Goal: Task Accomplishment & Management: Manage account settings

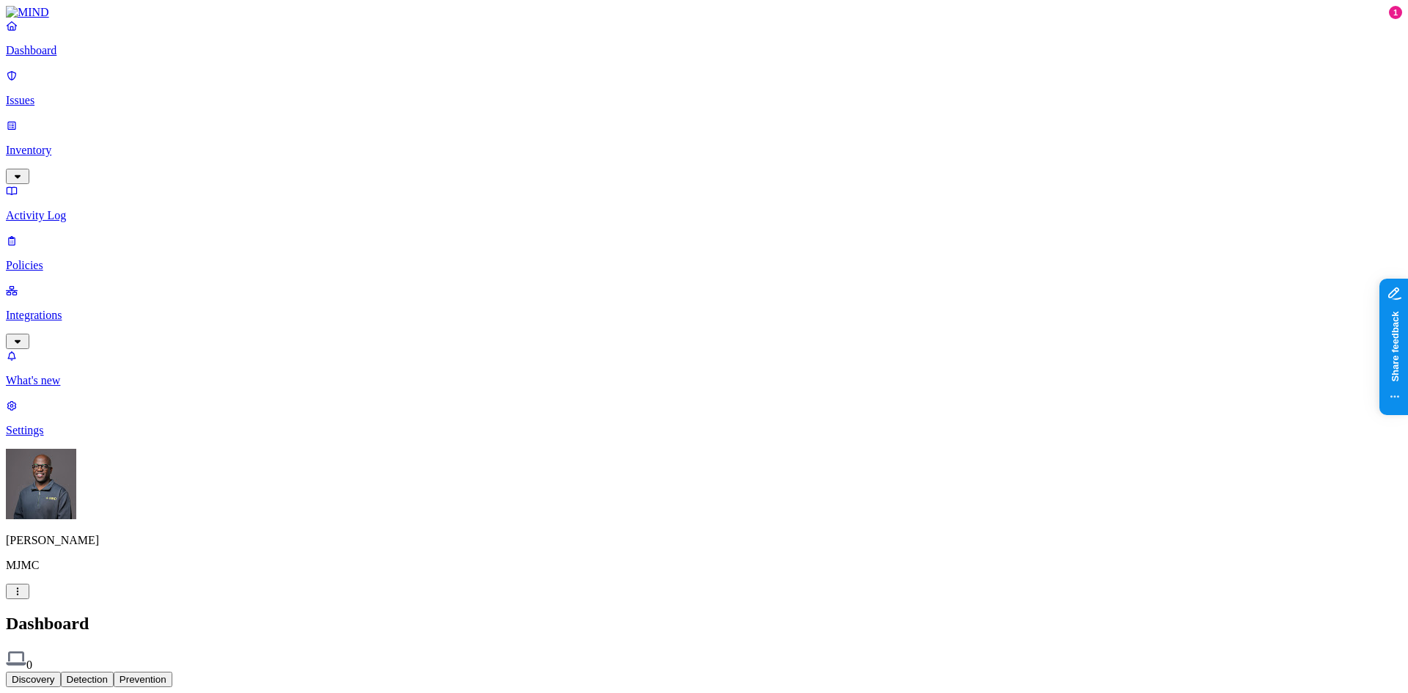
click at [139, 673] on html "Dashboard Issues Inventory Activity Log Policies Integrations What's new 1 Sett…" at bounding box center [704, 448] width 1408 height 896
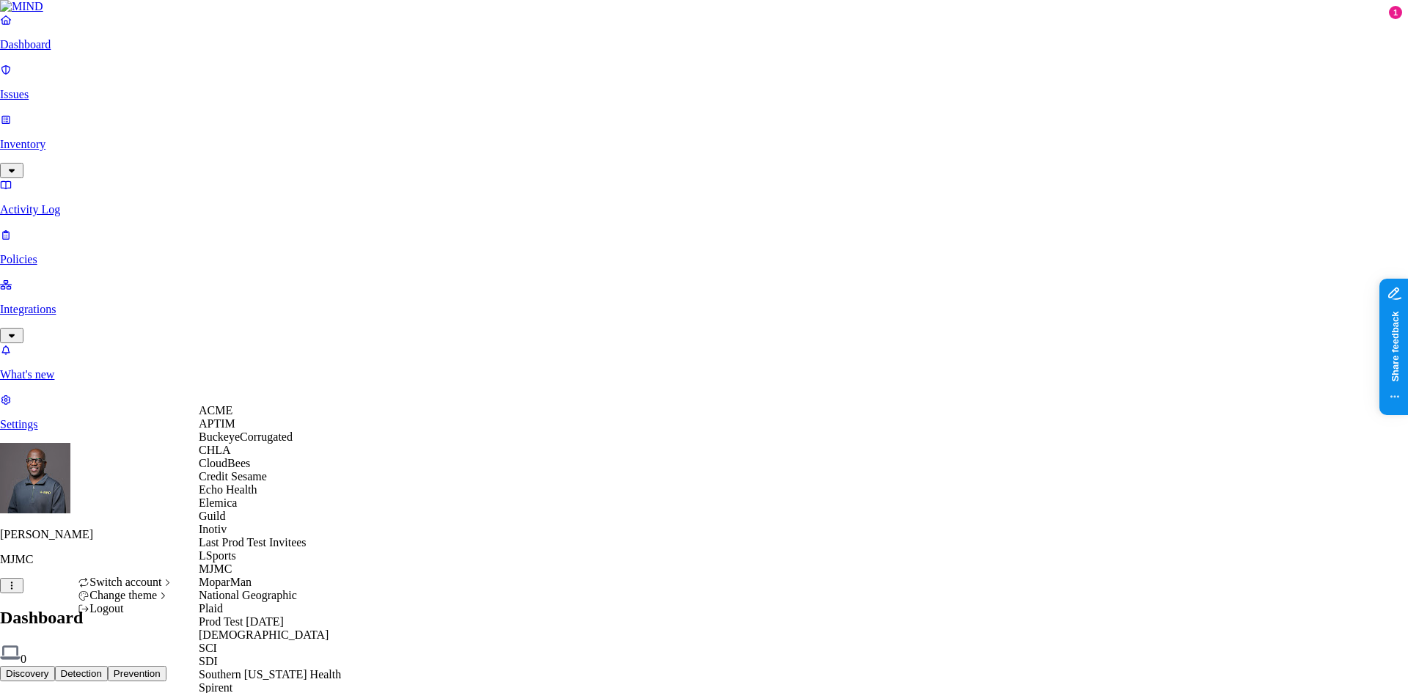
click at [243, 469] on span "CloudBees" at bounding box center [224, 463] width 51 height 12
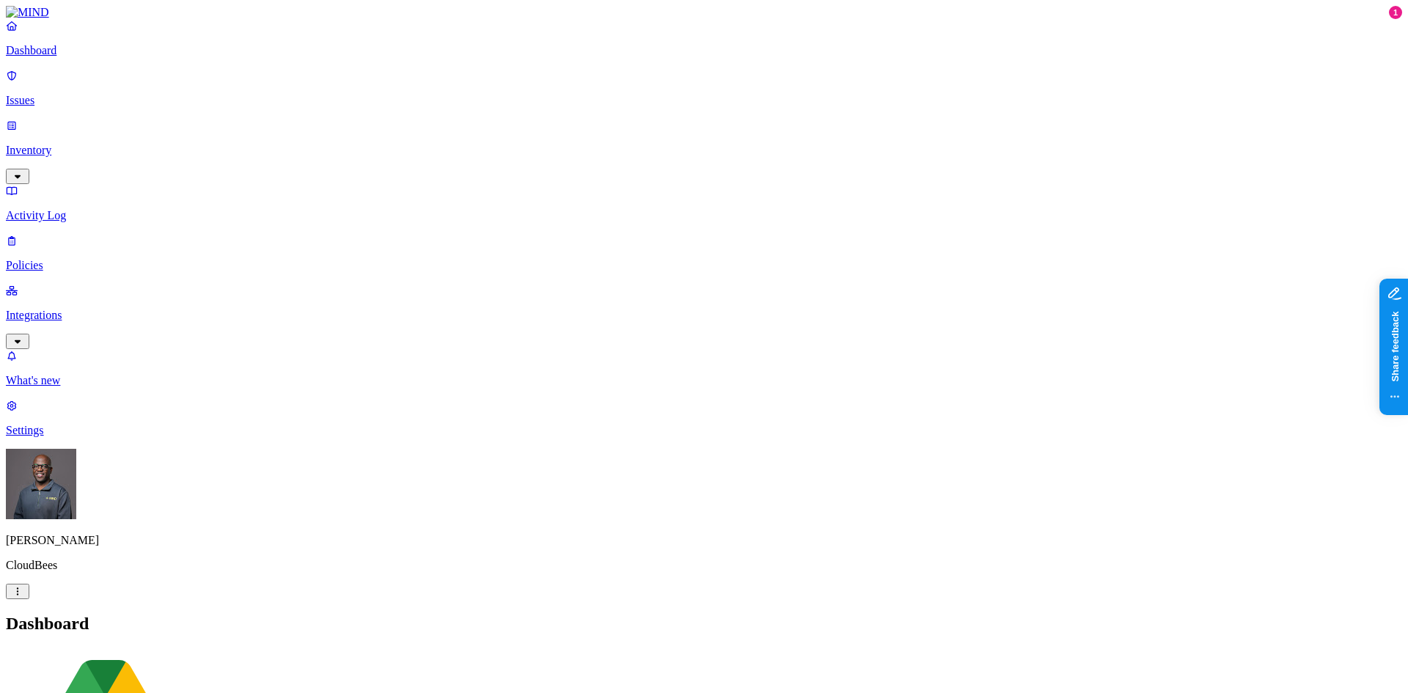
click at [49, 209] on p "Activity Log" at bounding box center [704, 215] width 1396 height 13
click at [67, 437] on p "Settings" at bounding box center [704, 430] width 1396 height 13
click at [137, 669] on html "Dashboard Issues Inventory Activity Log Policies Integrations What's new 1 Sett…" at bounding box center [704, 562] width 1408 height 1124
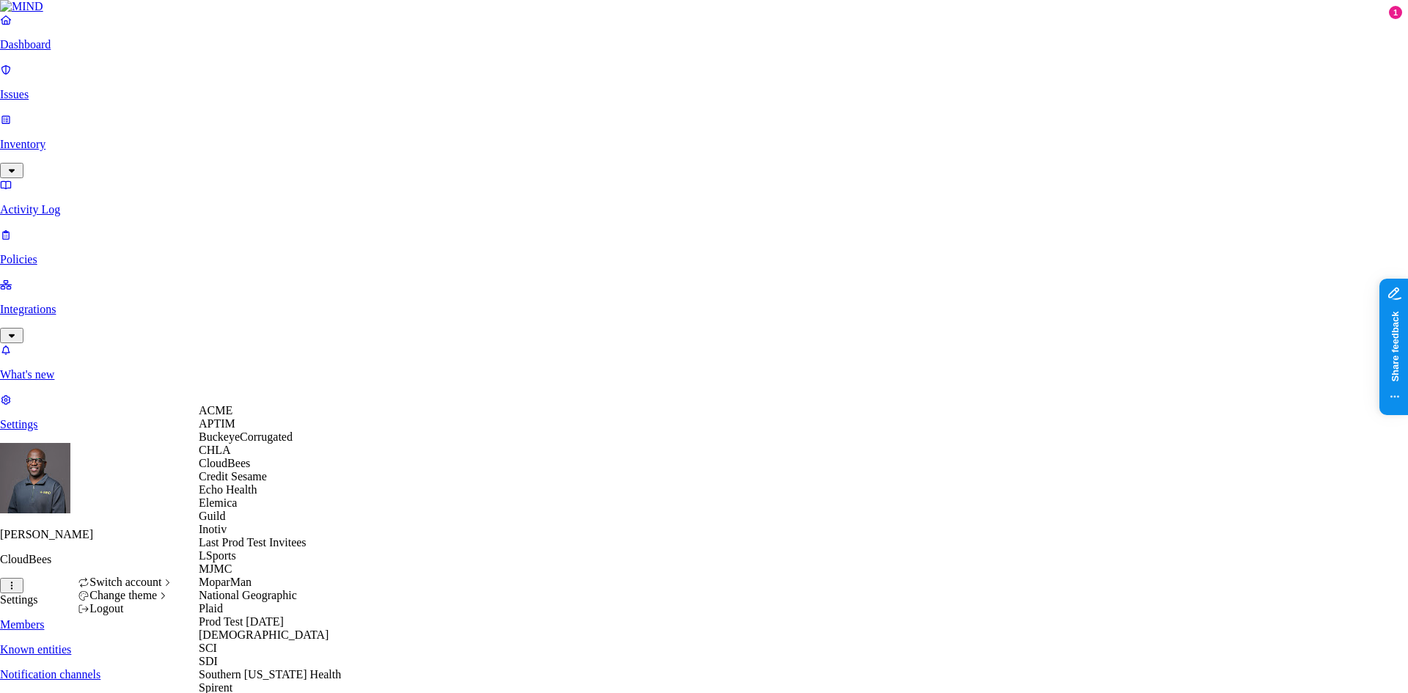
click at [231, 483] on span "Credit Sesame" at bounding box center [233, 476] width 68 height 12
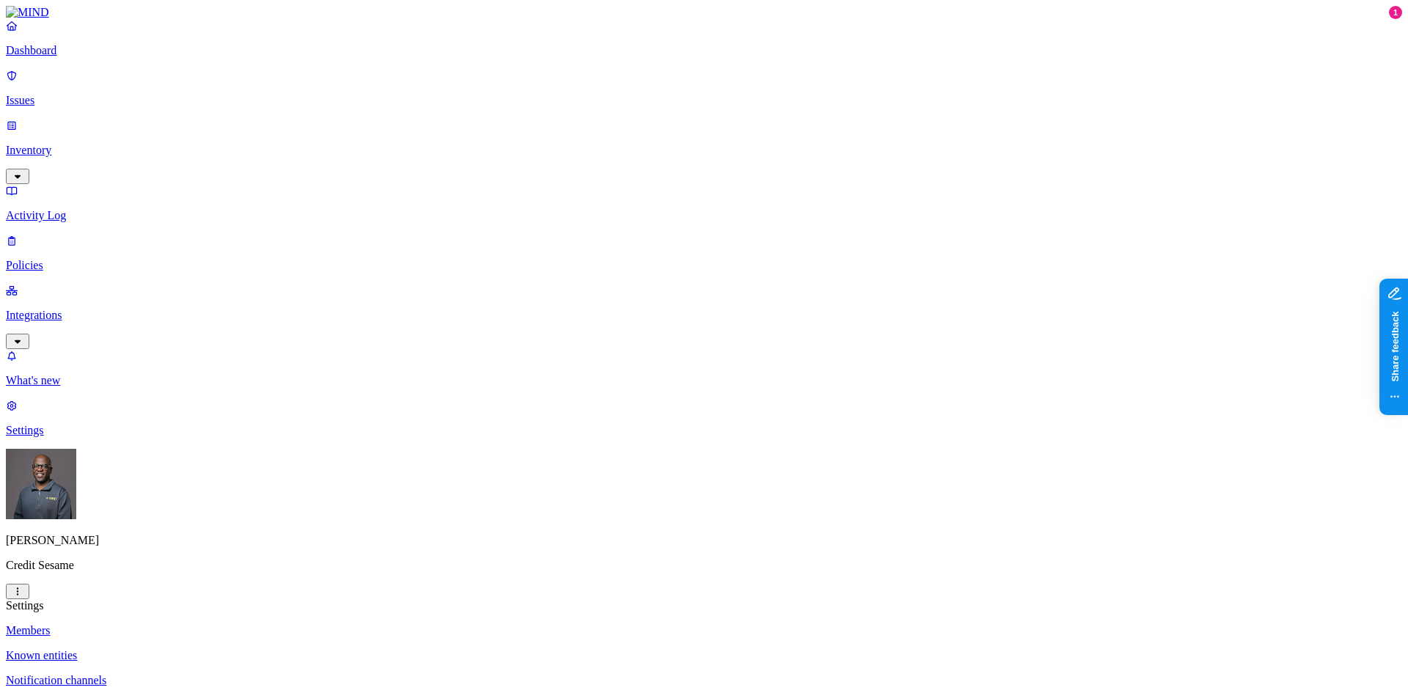
click at [79, 57] on p "Dashboard" at bounding box center [704, 50] width 1396 height 13
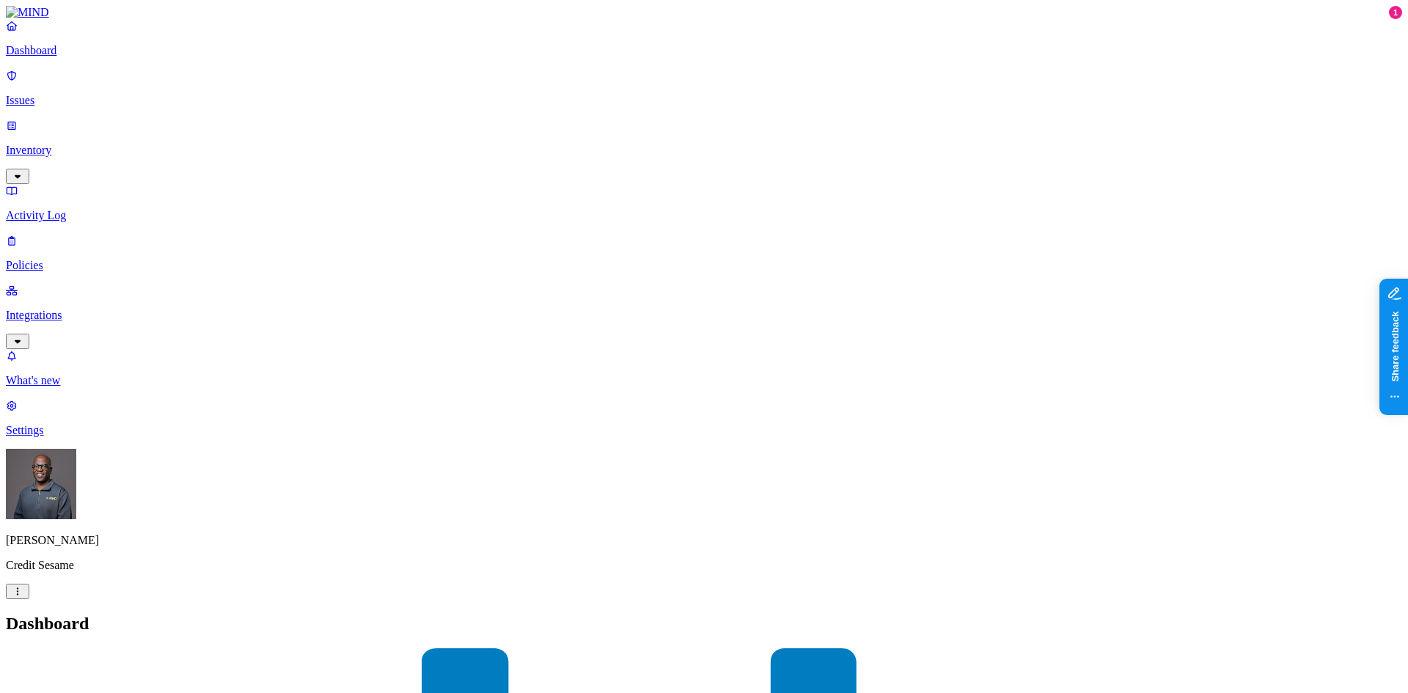
click at [67, 309] on p "Integrations" at bounding box center [704, 315] width 1396 height 13
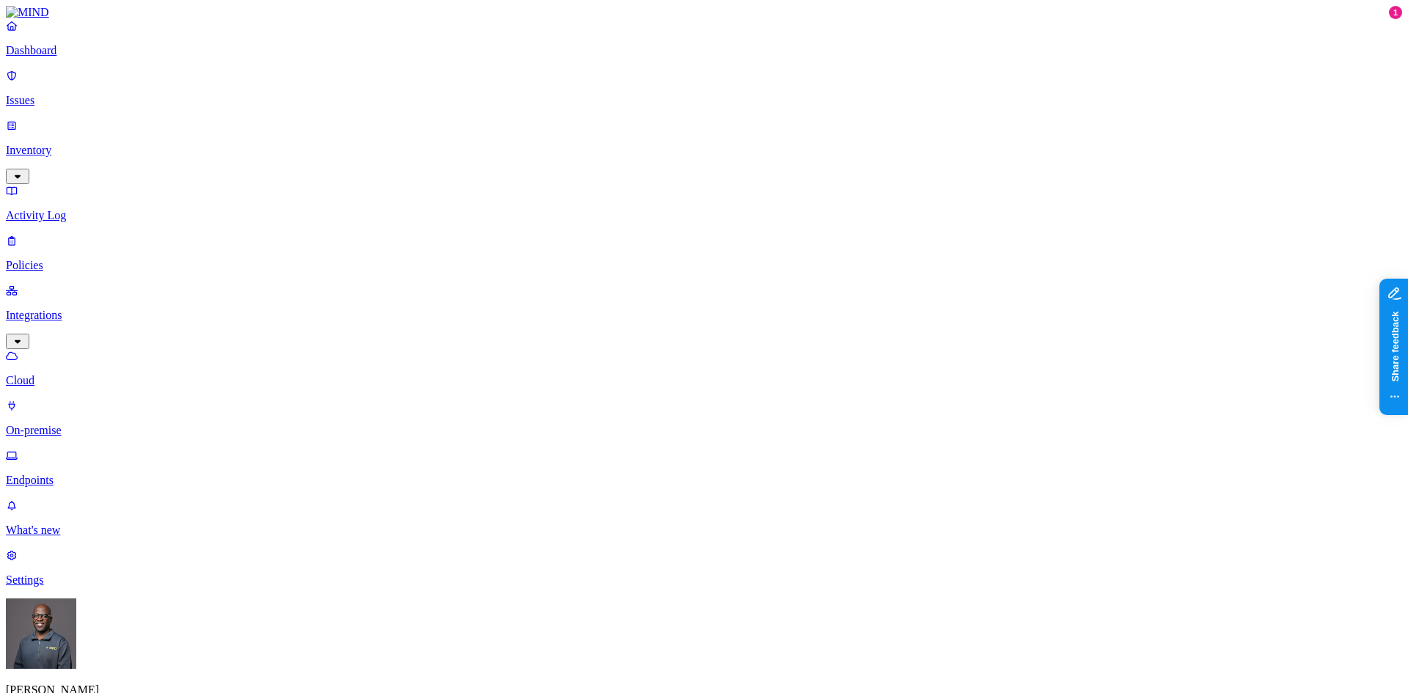
click at [71, 474] on p "Endpoints" at bounding box center [704, 480] width 1396 height 13
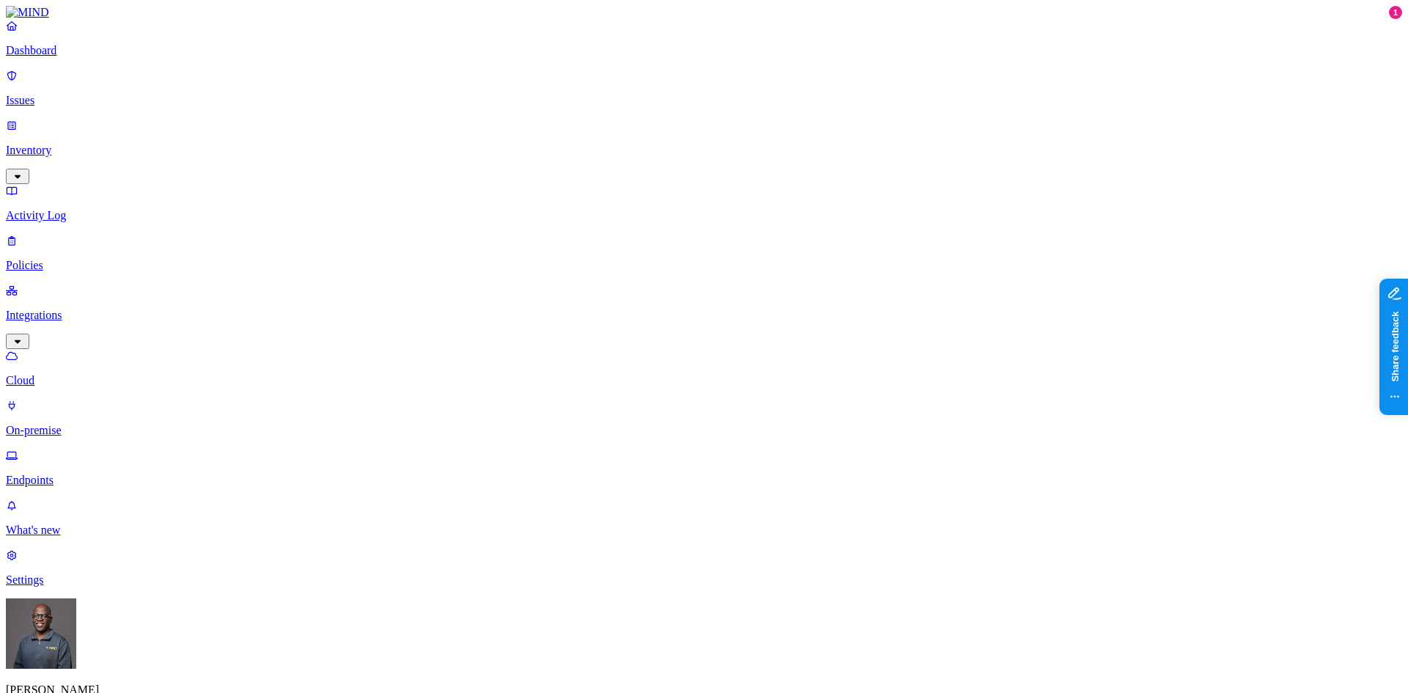
drag, startPoint x: 986, startPoint y: 21, endPoint x: 978, endPoint y: 7, distance: 15.5
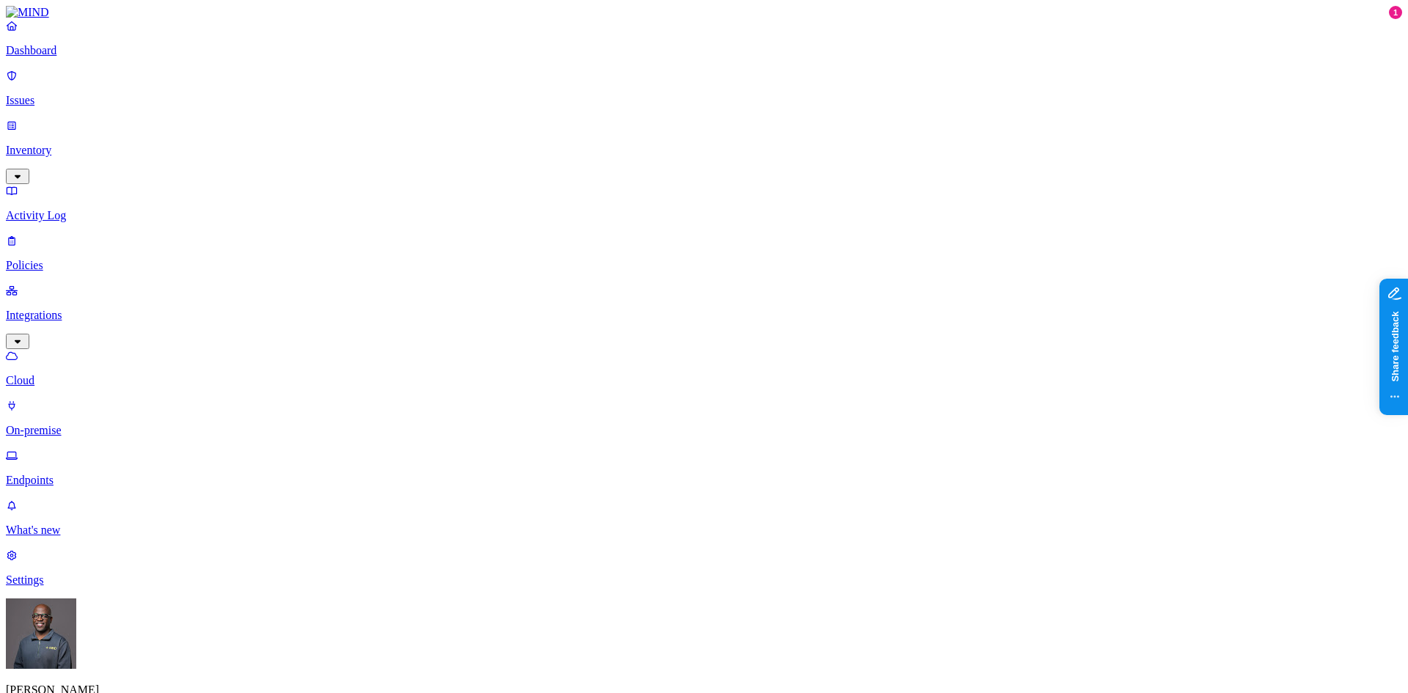
click at [47, 57] on p "Dashboard" at bounding box center [704, 50] width 1396 height 13
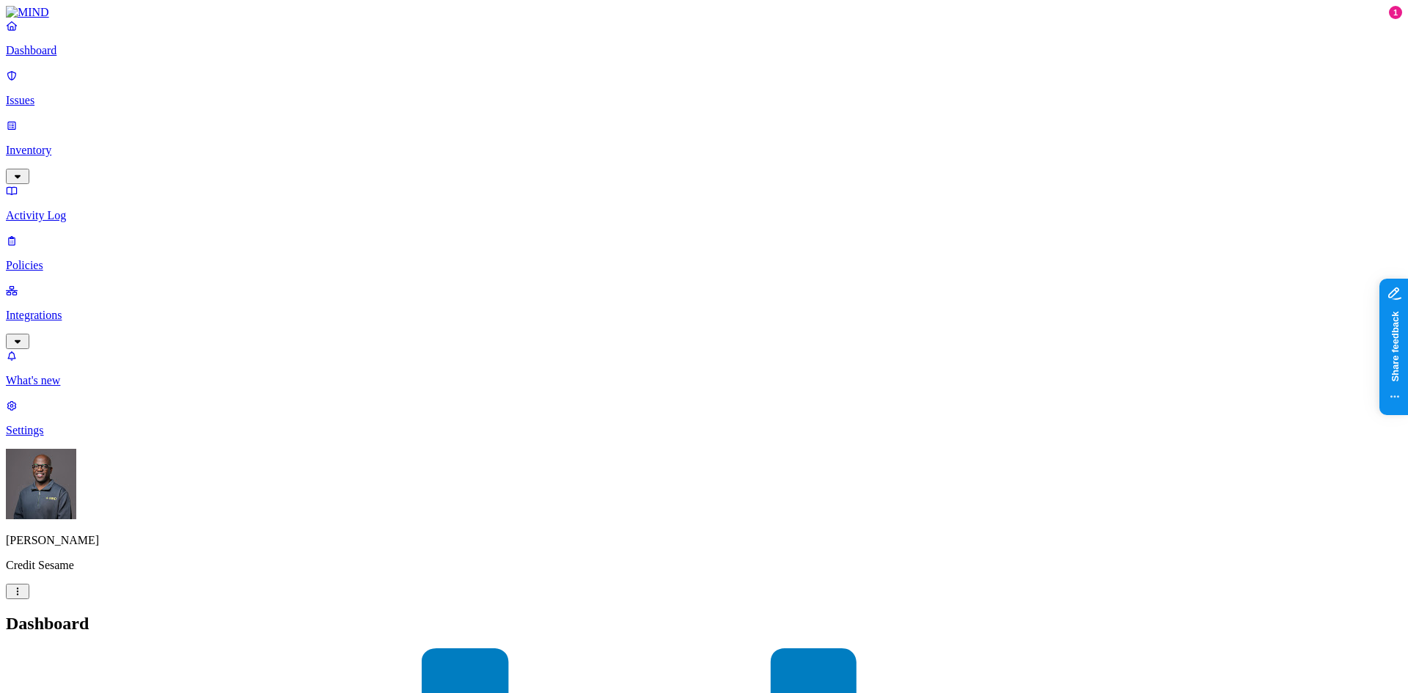
click at [66, 259] on p "Policies" at bounding box center [704, 265] width 1396 height 13
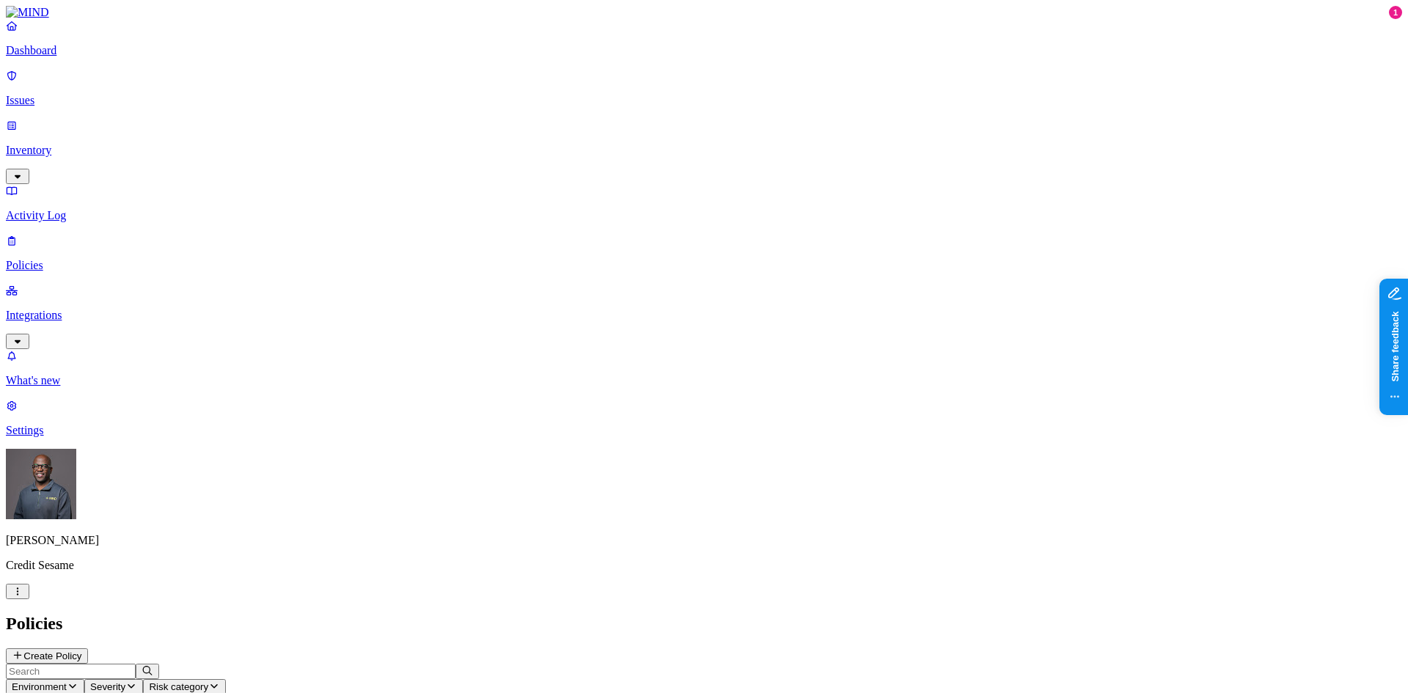
click at [54, 57] on p "Dashboard" at bounding box center [704, 50] width 1396 height 13
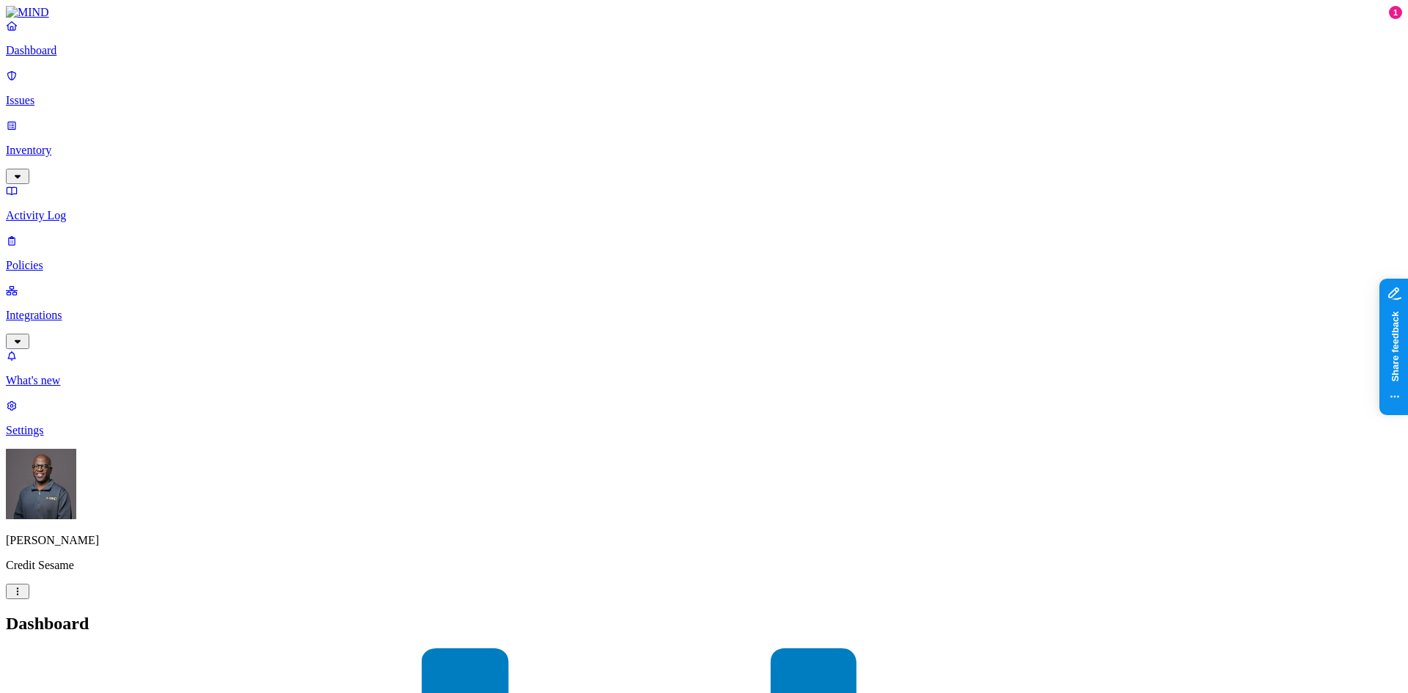
click at [69, 259] on p "Policies" at bounding box center [704, 265] width 1396 height 13
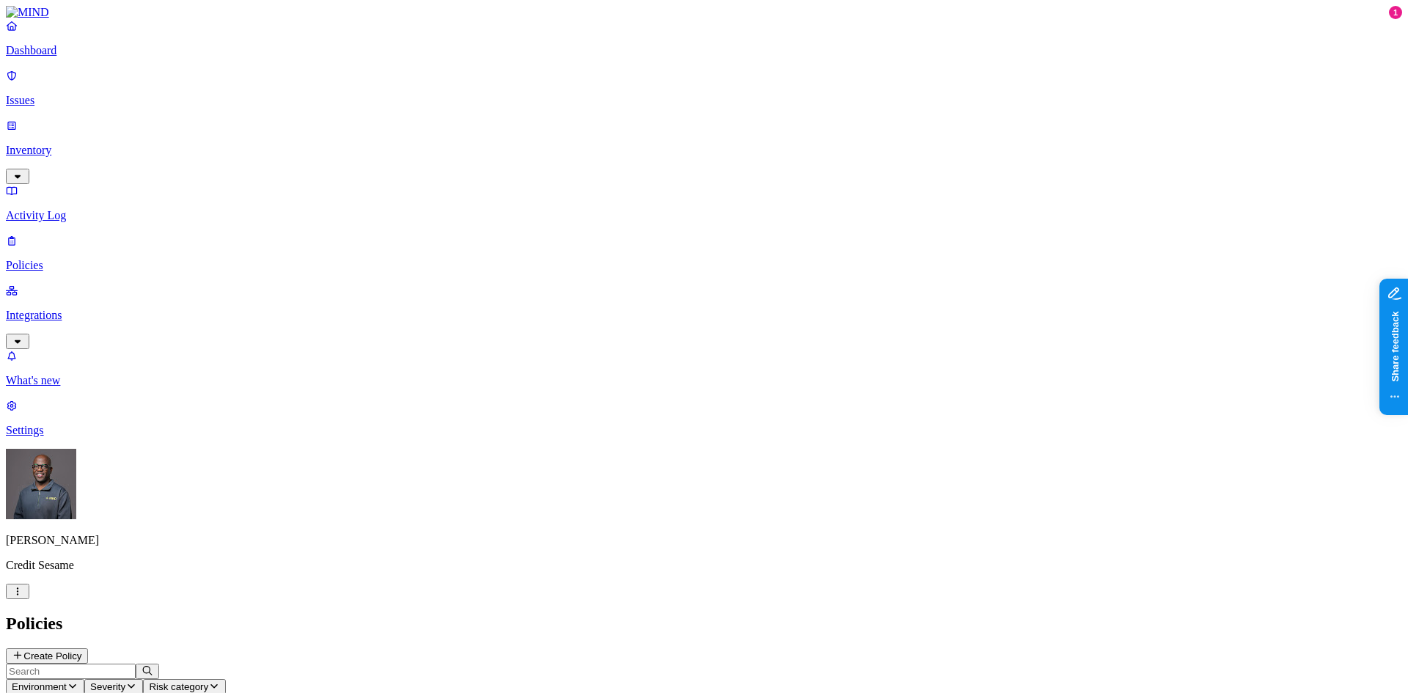
click at [78, 681] on icon "button" at bounding box center [73, 686] width 12 height 10
click at [326, 113] on div "Endpoint" at bounding box center [326, 133] width 0 height 40
drag, startPoint x: 337, startPoint y: 293, endPoint x: 392, endPoint y: 175, distance: 130.3
click at [122, 681] on icon "button" at bounding box center [117, 686] width 12 height 10
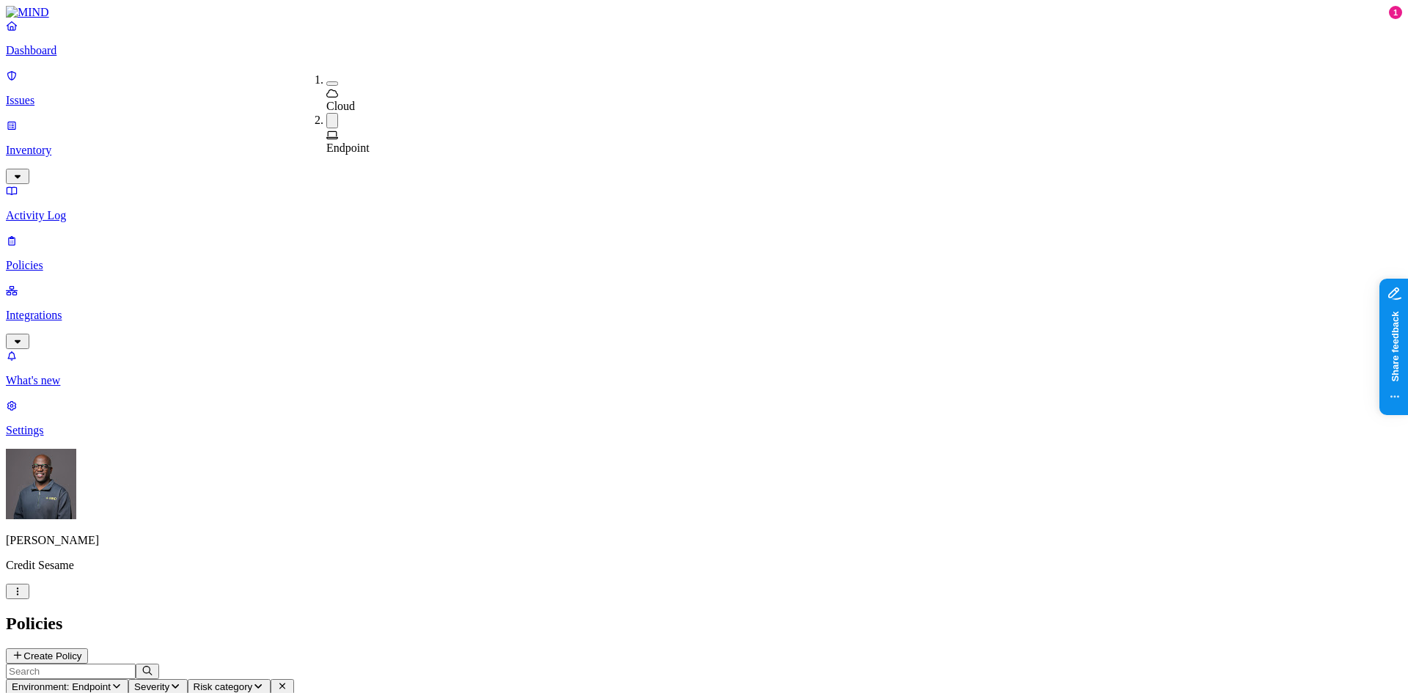
click at [326, 113] on button "button" at bounding box center [332, 120] width 12 height 15
click at [381, 614] on h2 "Policies" at bounding box center [704, 624] width 1396 height 20
click at [62, 259] on p "Policies" at bounding box center [704, 265] width 1396 height 13
click at [46, 57] on p "Dashboard" at bounding box center [704, 50] width 1396 height 13
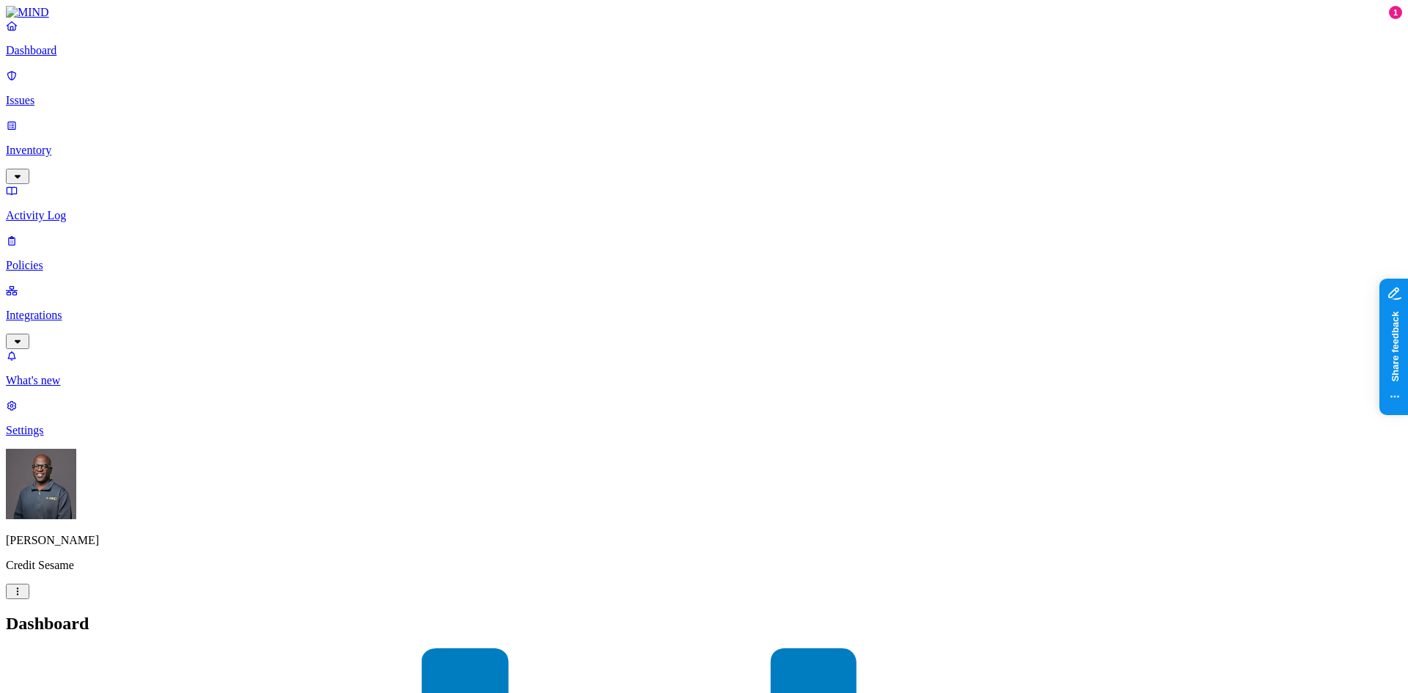
drag, startPoint x: 978, startPoint y: 437, endPoint x: 1026, endPoint y: 431, distance: 48.0
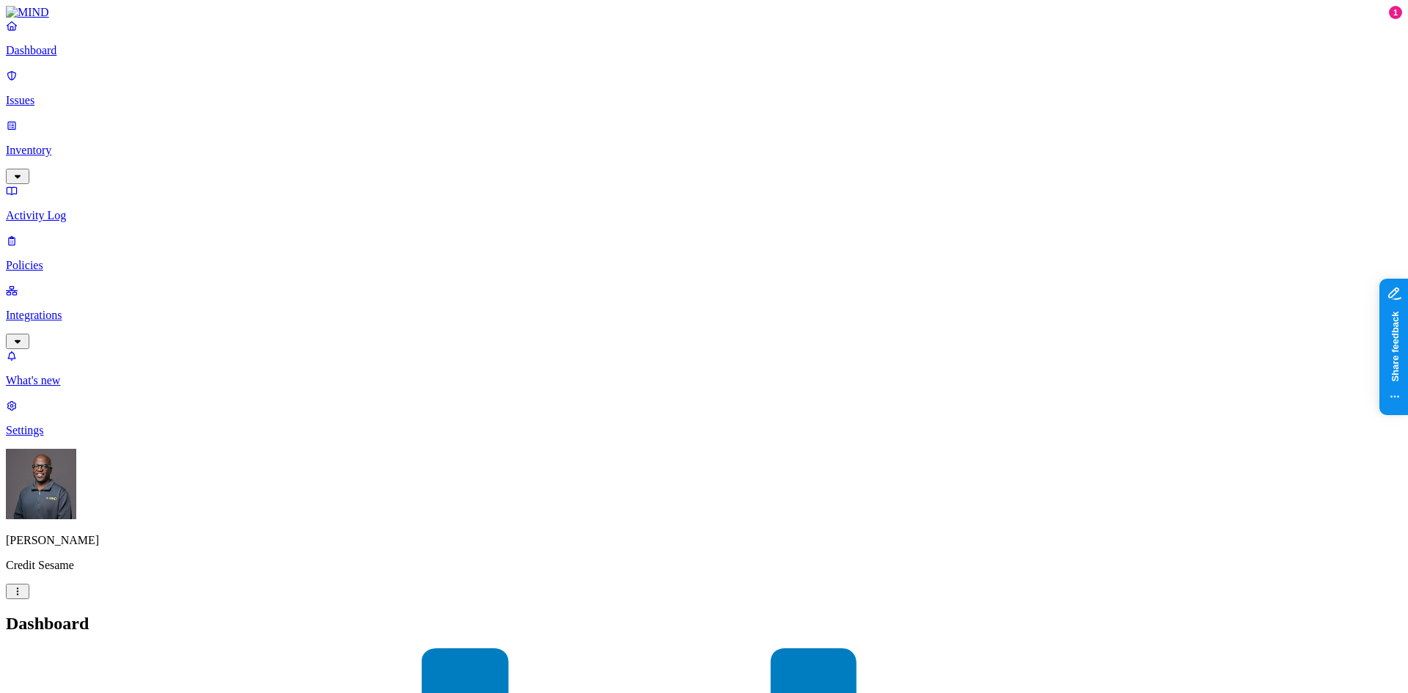
click at [59, 259] on p "Policies" at bounding box center [704, 265] width 1396 height 13
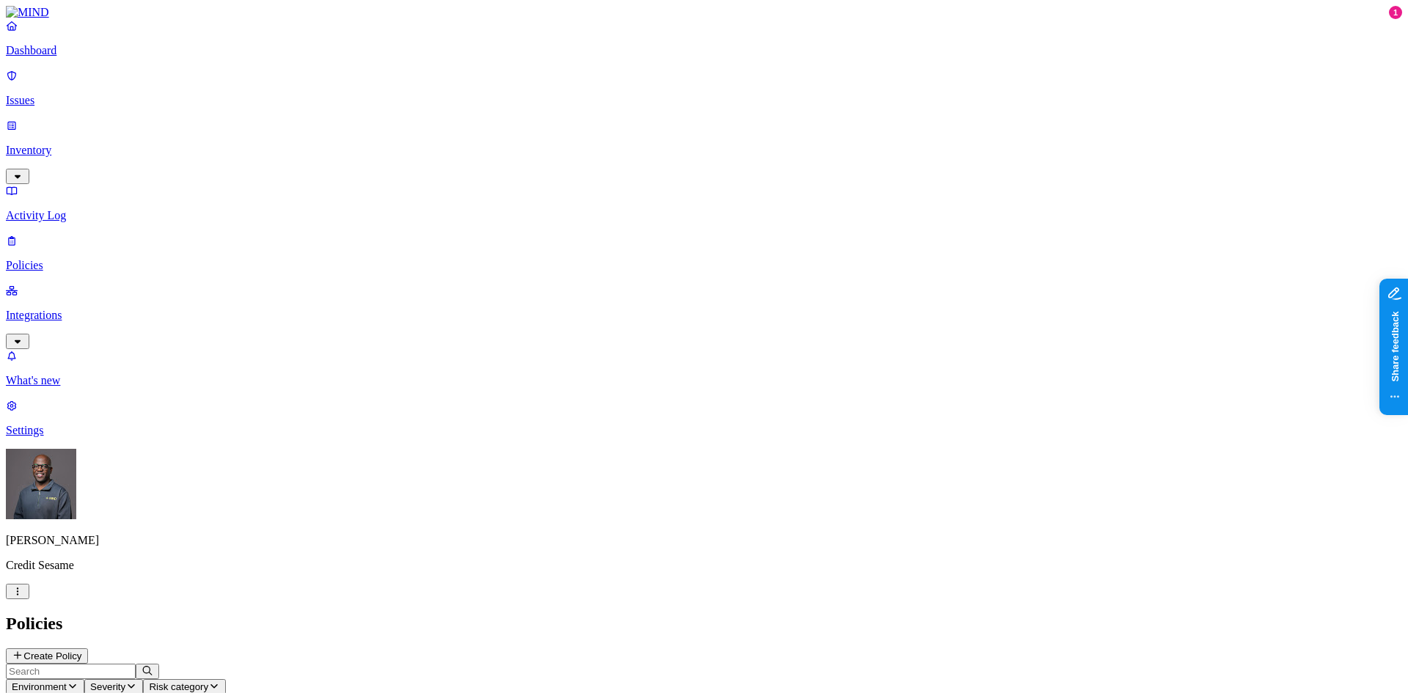
click at [58, 57] on p "Dashboard" at bounding box center [704, 50] width 1396 height 13
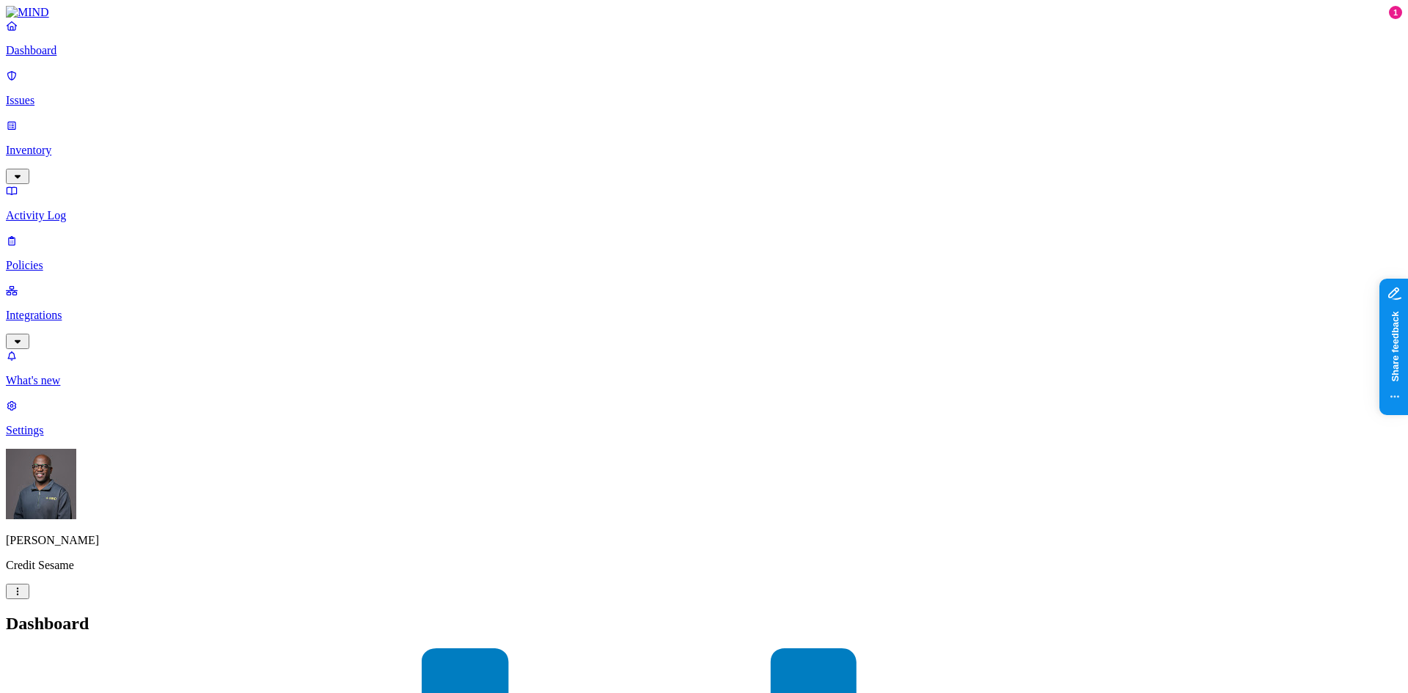
click at [34, 259] on p "Policies" at bounding box center [704, 265] width 1396 height 13
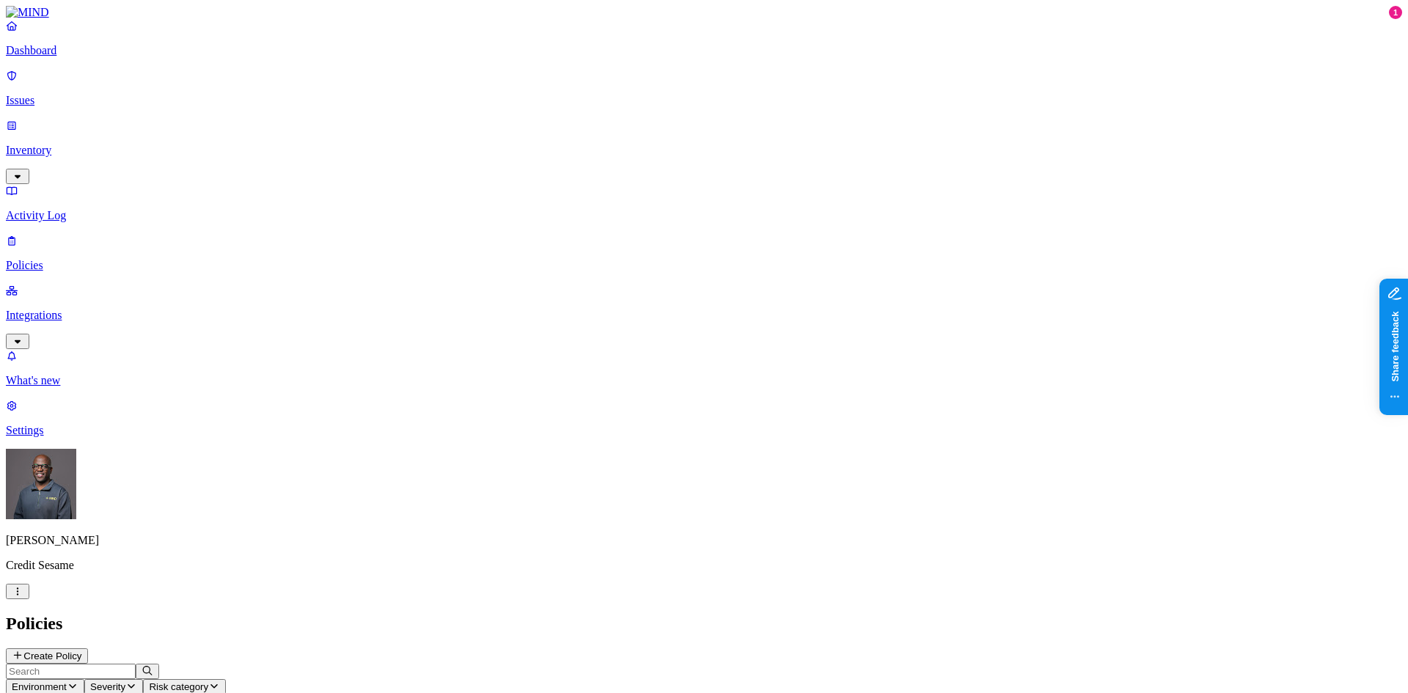
click at [43, 94] on p "Issues" at bounding box center [704, 100] width 1396 height 13
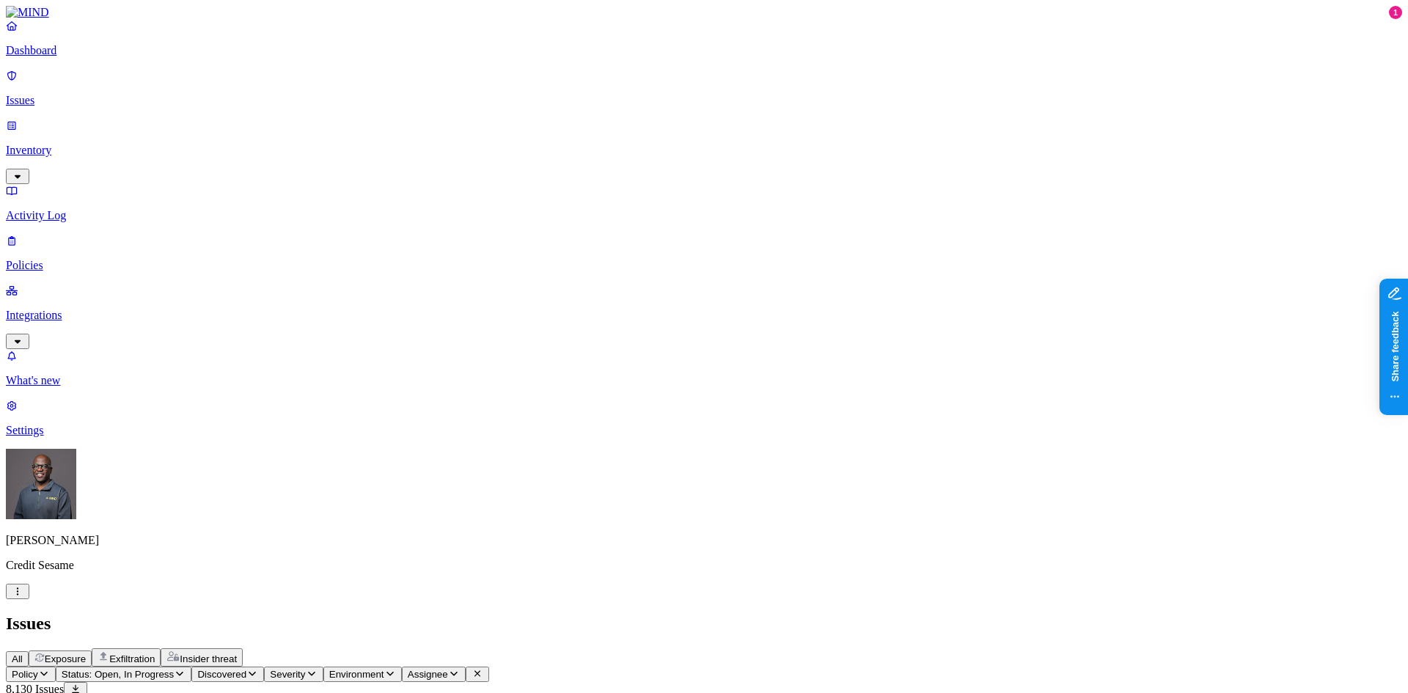
click at [61, 57] on p "Dashboard" at bounding box center [704, 50] width 1396 height 13
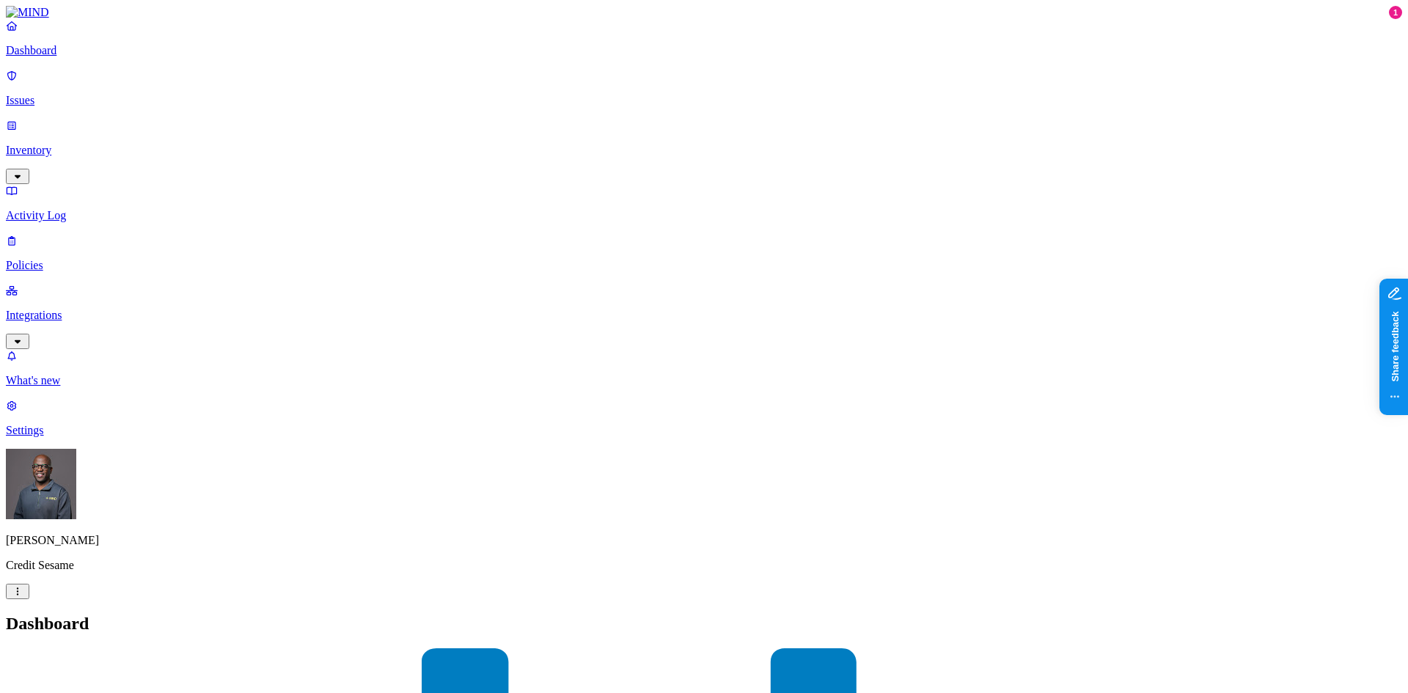
drag, startPoint x: 1160, startPoint y: 320, endPoint x: 1233, endPoint y: 321, distance: 73.4
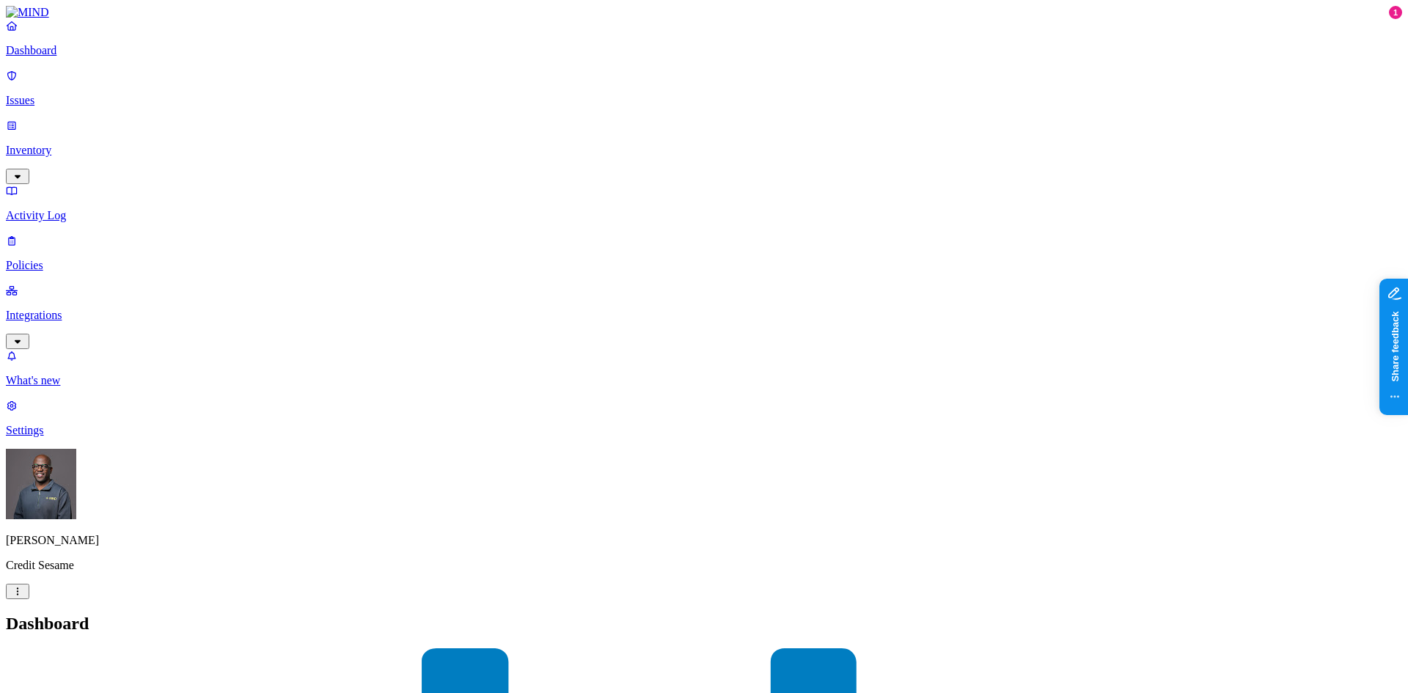
scroll to position [513, 0]
drag, startPoint x: 1118, startPoint y: 173, endPoint x: 1264, endPoint y: 169, distance: 146.0
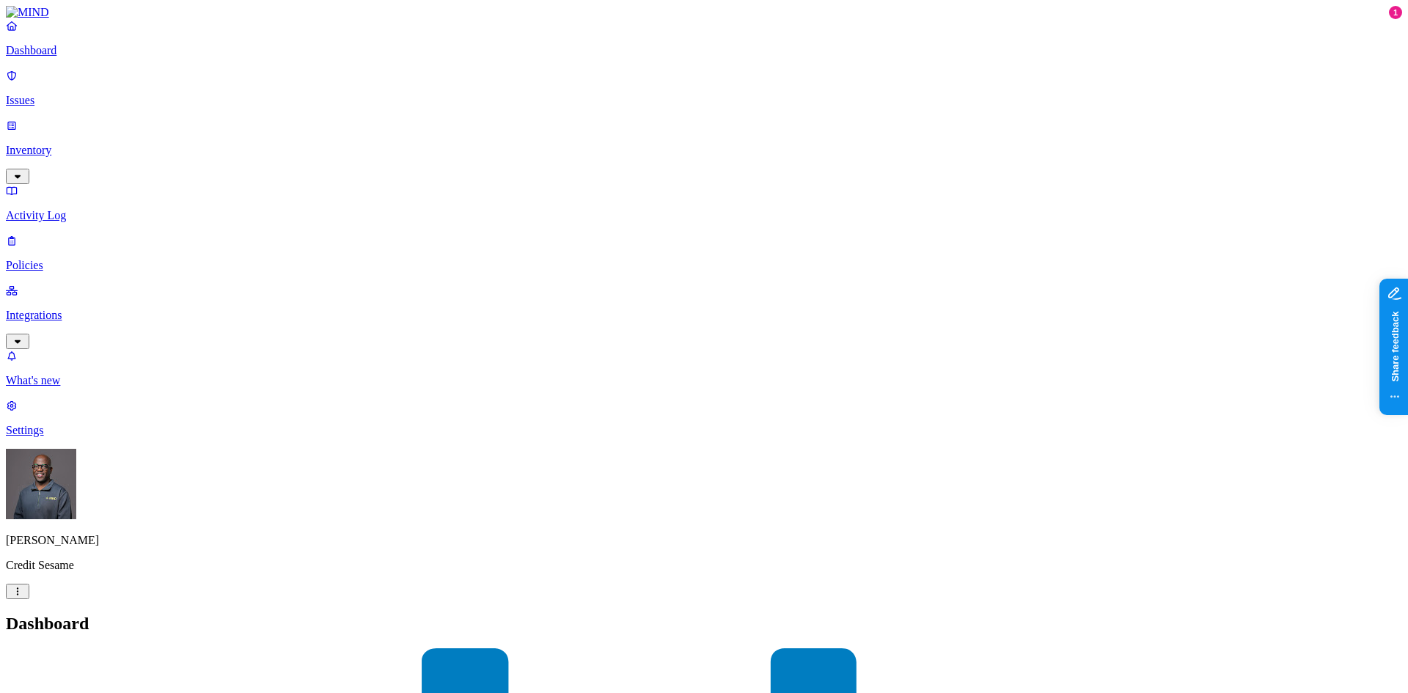
drag, startPoint x: 1138, startPoint y: 238, endPoint x: 1238, endPoint y: 222, distance: 100.9
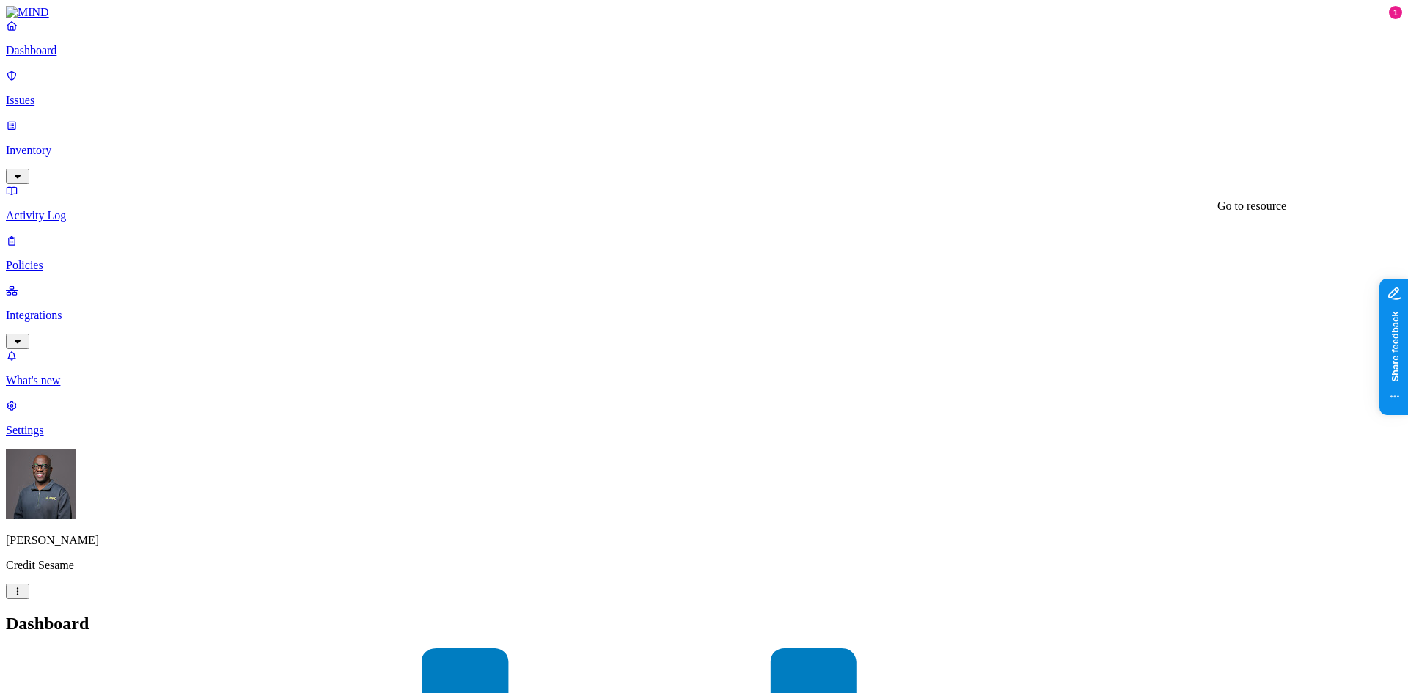
scroll to position [147, 0]
drag, startPoint x: 1182, startPoint y: 374, endPoint x: 1239, endPoint y: 367, distance: 56.9
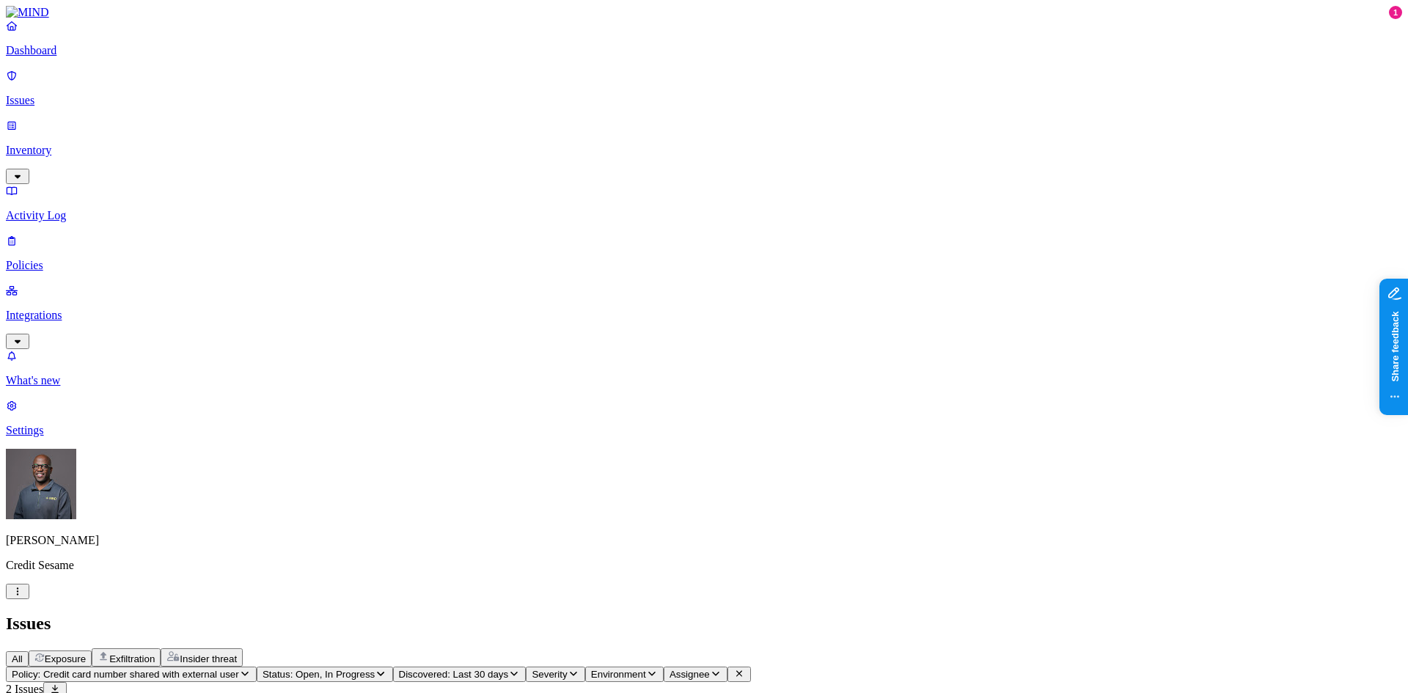
drag, startPoint x: 1000, startPoint y: 120, endPoint x: 1105, endPoint y: 116, distance: 104.9
drag, startPoint x: 1222, startPoint y: 117, endPoint x: 1242, endPoint y: 116, distance: 19.9
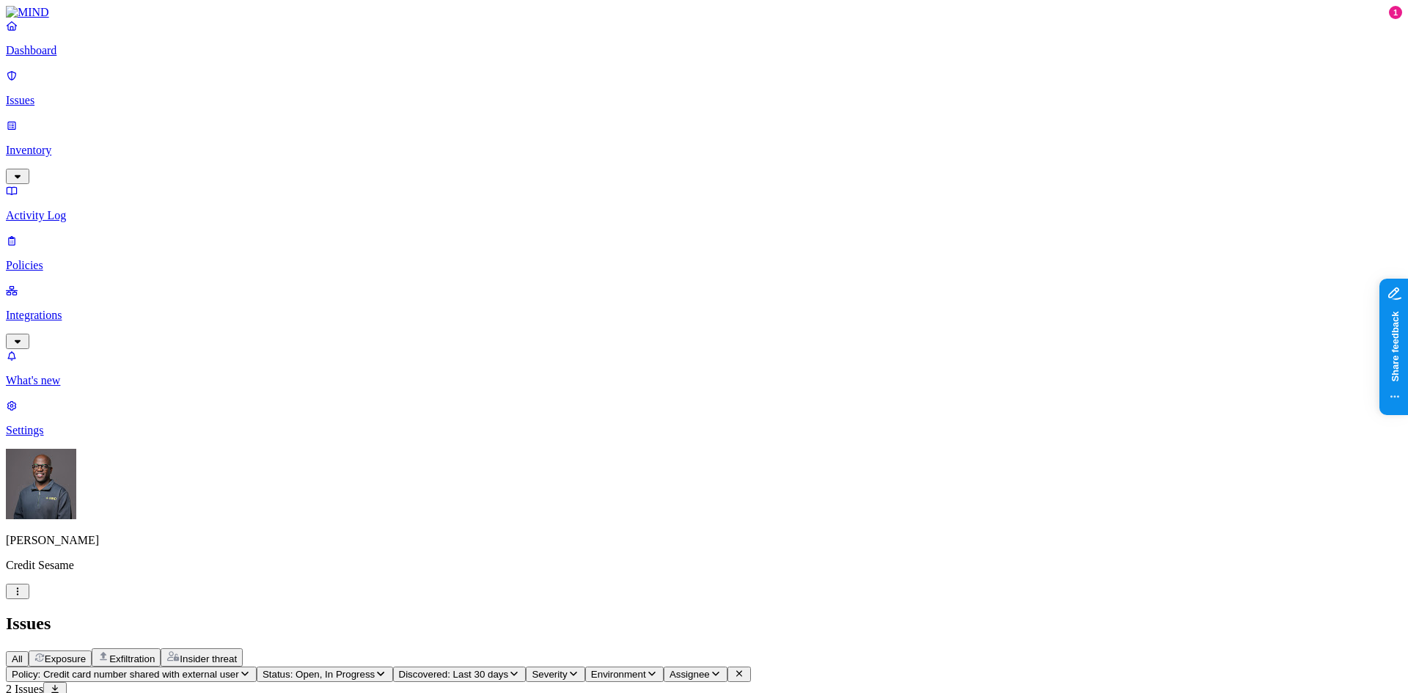
scroll to position [415, 0]
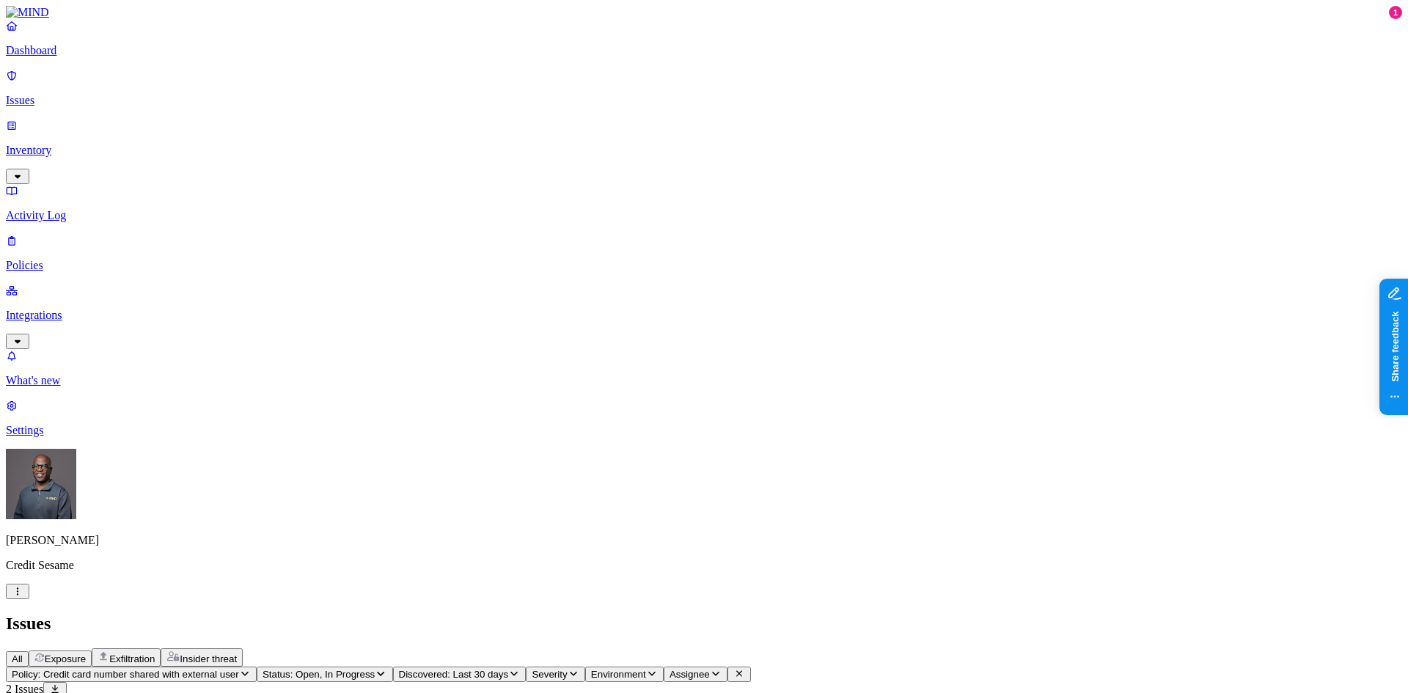
scroll to position [0, 0]
click at [70, 259] on p "Policies" at bounding box center [704, 265] width 1396 height 13
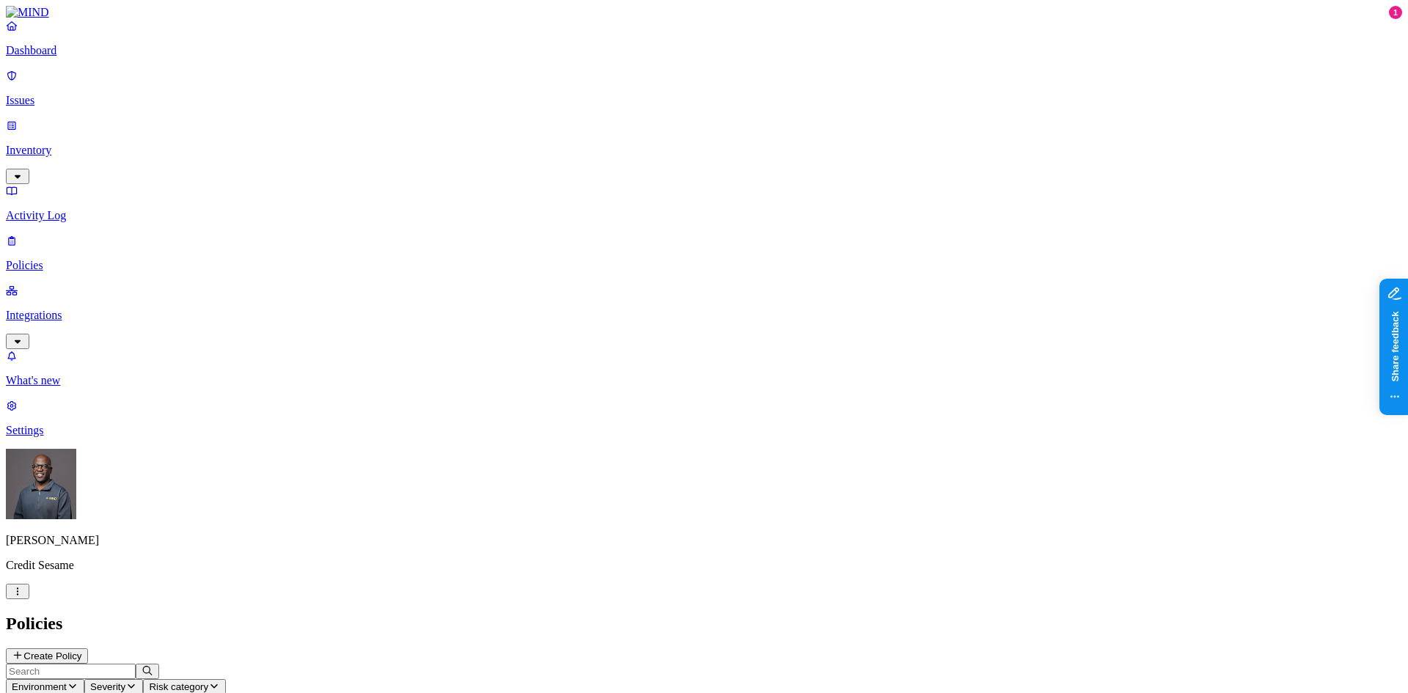
click at [78, 681] on icon "button" at bounding box center [73, 686] width 12 height 10
click at [334, 128] on icon at bounding box center [332, 133] width 12 height 10
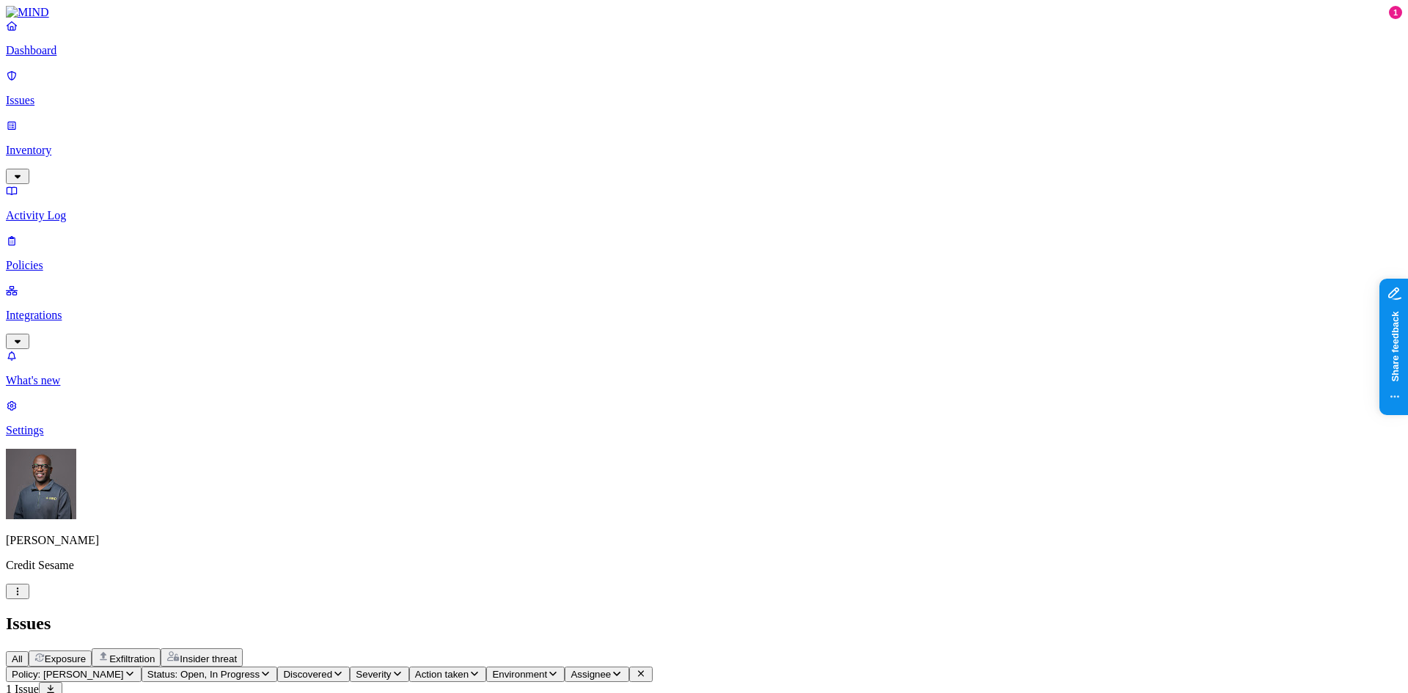
click at [81, 57] on p "Dashboard" at bounding box center [704, 50] width 1396 height 13
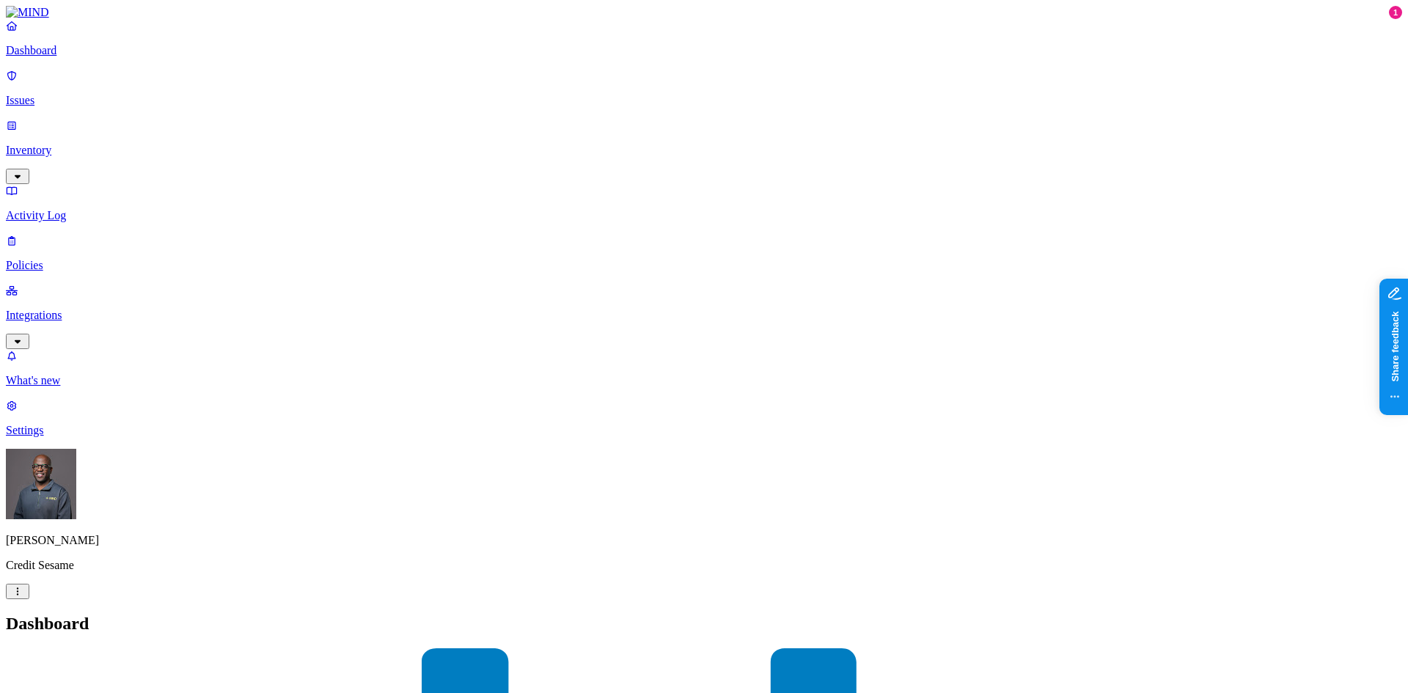
click at [66, 309] on p "Integrations" at bounding box center [704, 315] width 1396 height 13
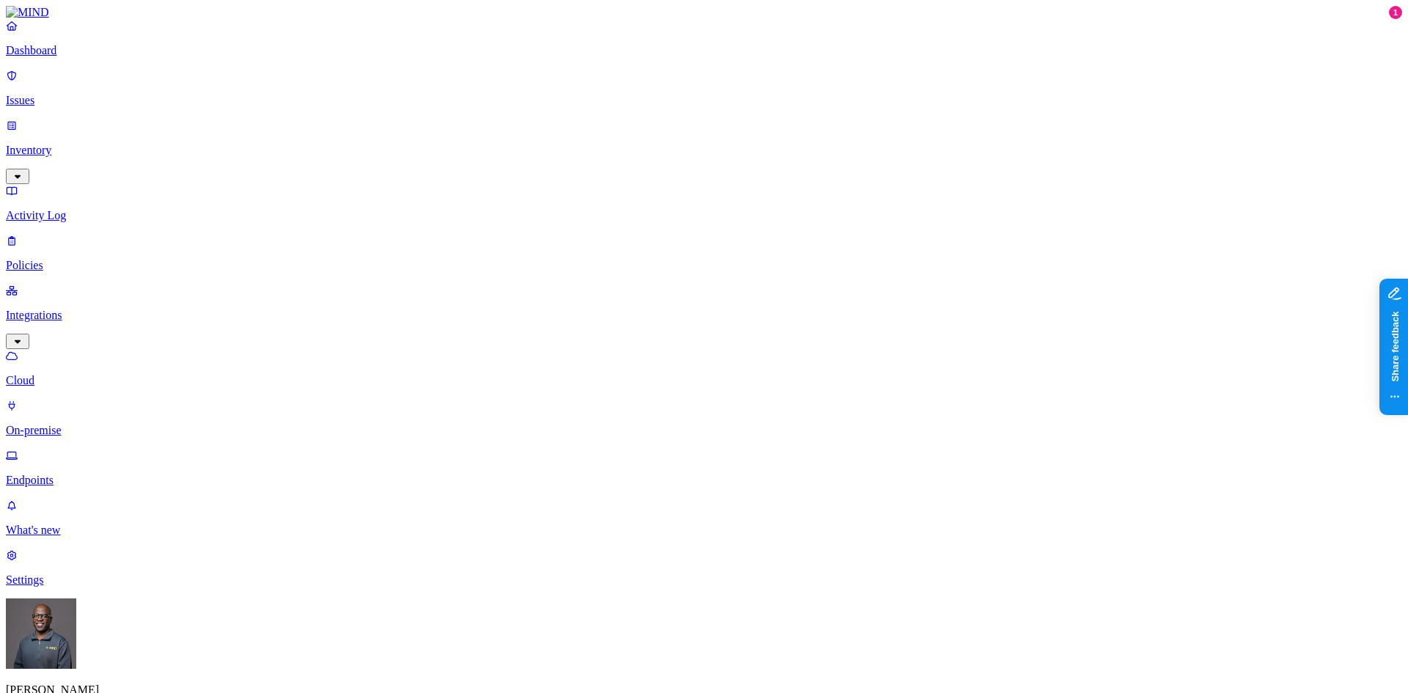
click at [93, 474] on p "Endpoints" at bounding box center [704, 480] width 1396 height 13
click at [67, 57] on p "Dashboard" at bounding box center [704, 50] width 1396 height 13
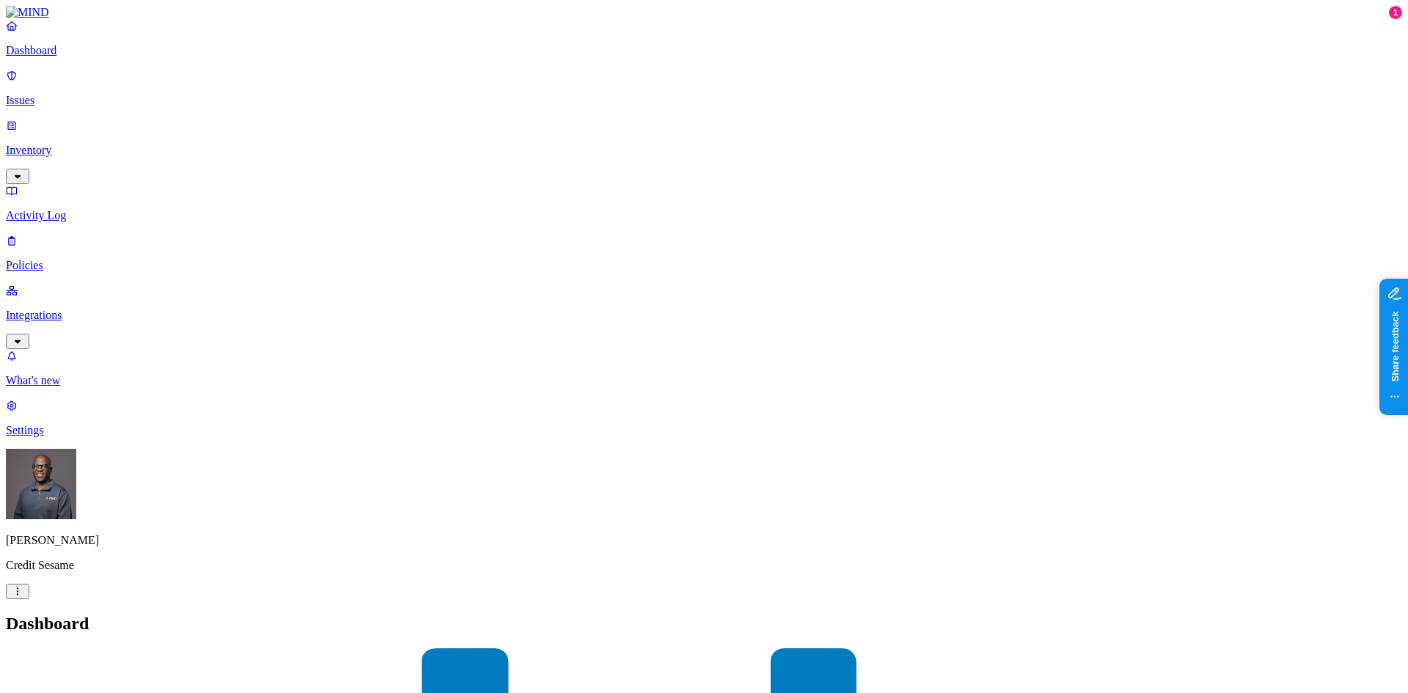
click at [50, 259] on p "Policies" at bounding box center [704, 265] width 1396 height 13
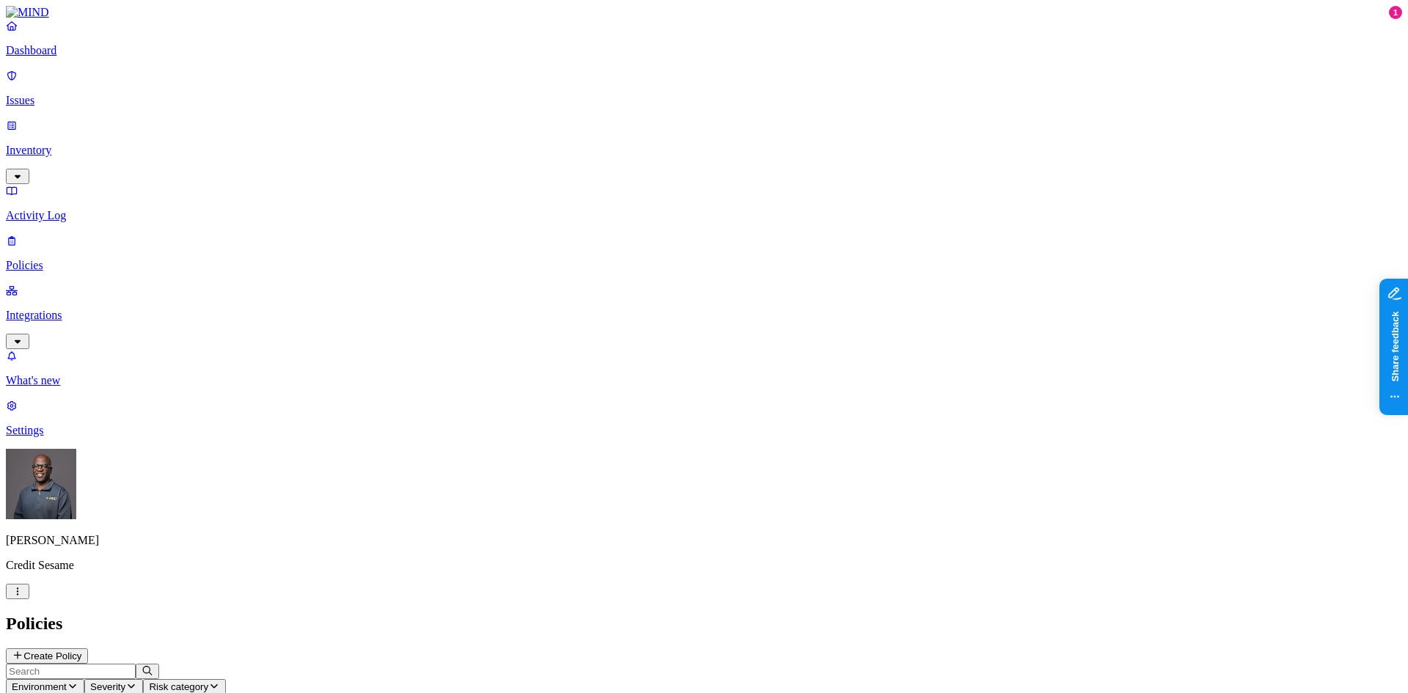
click at [84, 679] on button "Environment" at bounding box center [45, 686] width 78 height 15
click at [353, 100] on span "Cloud" at bounding box center [340, 106] width 29 height 12
click at [406, 614] on h2 "Policies" at bounding box center [704, 624] width 1396 height 20
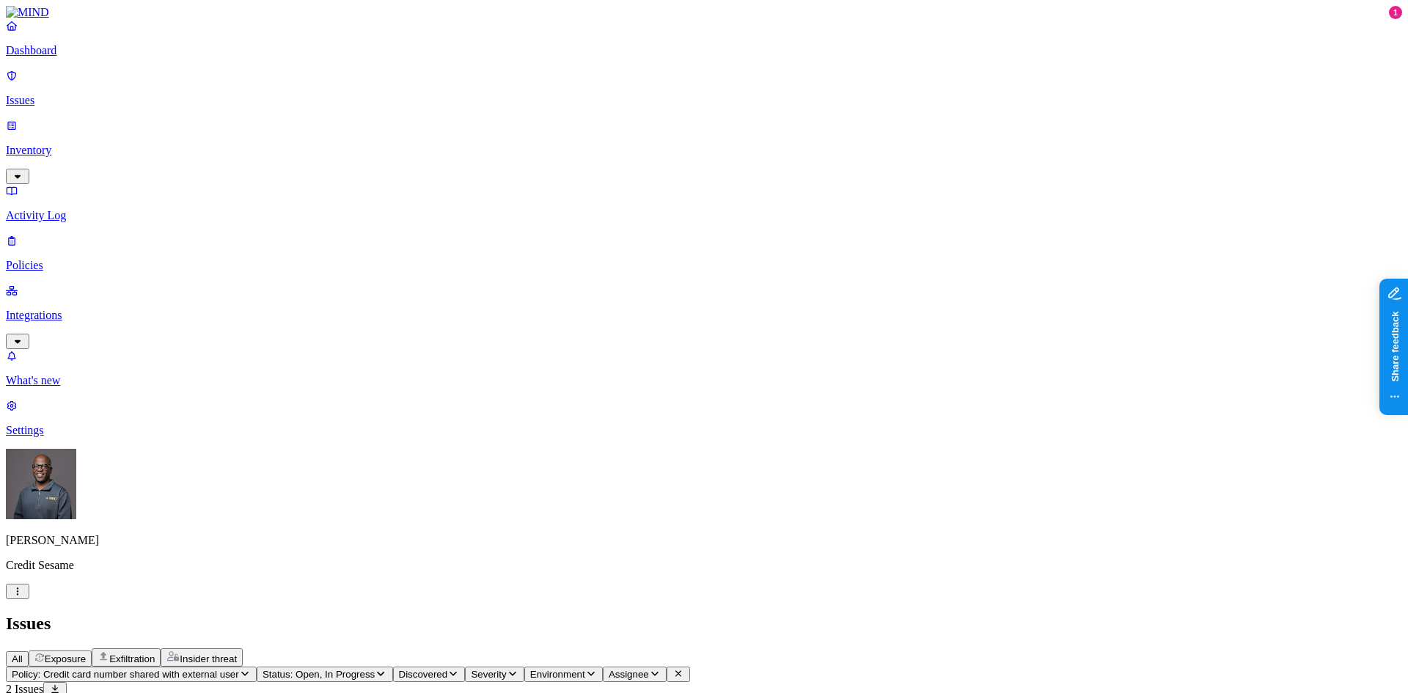
click at [52, 94] on p "Issues" at bounding box center [704, 100] width 1396 height 13
click at [48, 672] on icon "button" at bounding box center [43, 674] width 7 height 4
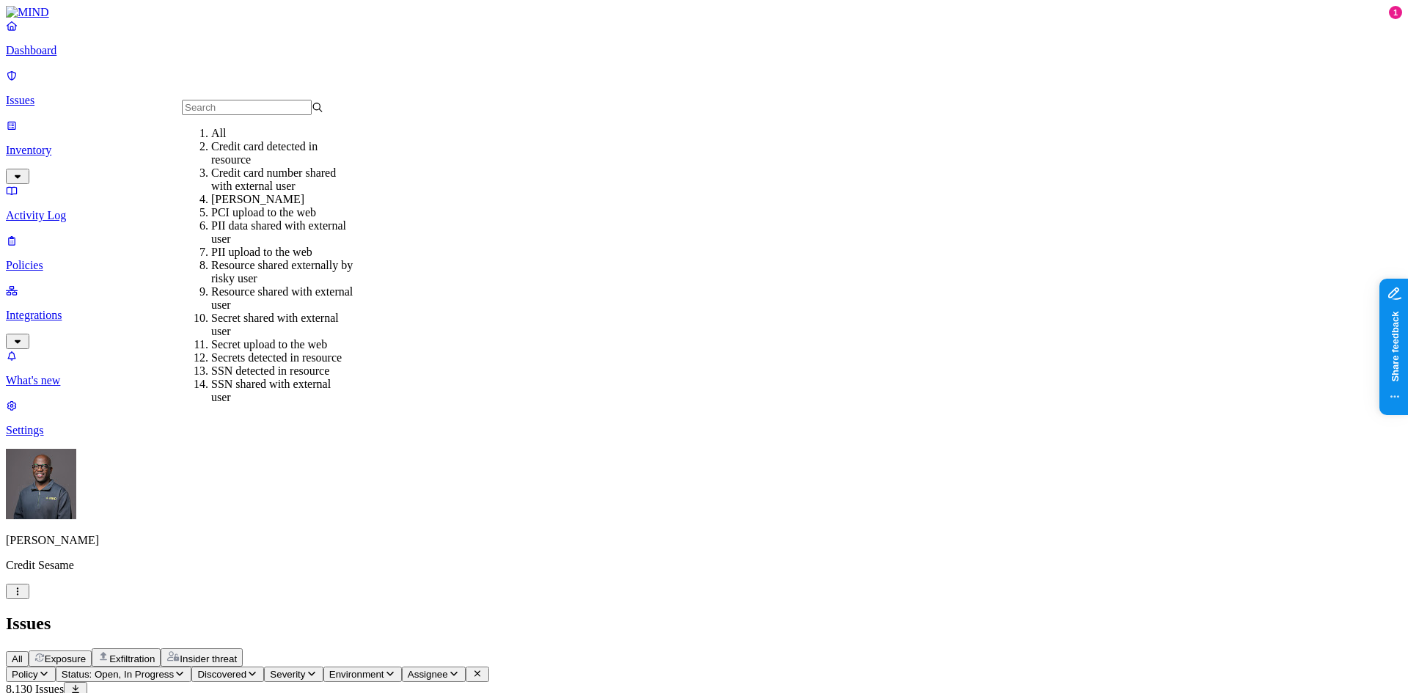
click at [273, 191] on div "Credit card number shared with external user" at bounding box center [282, 179] width 142 height 26
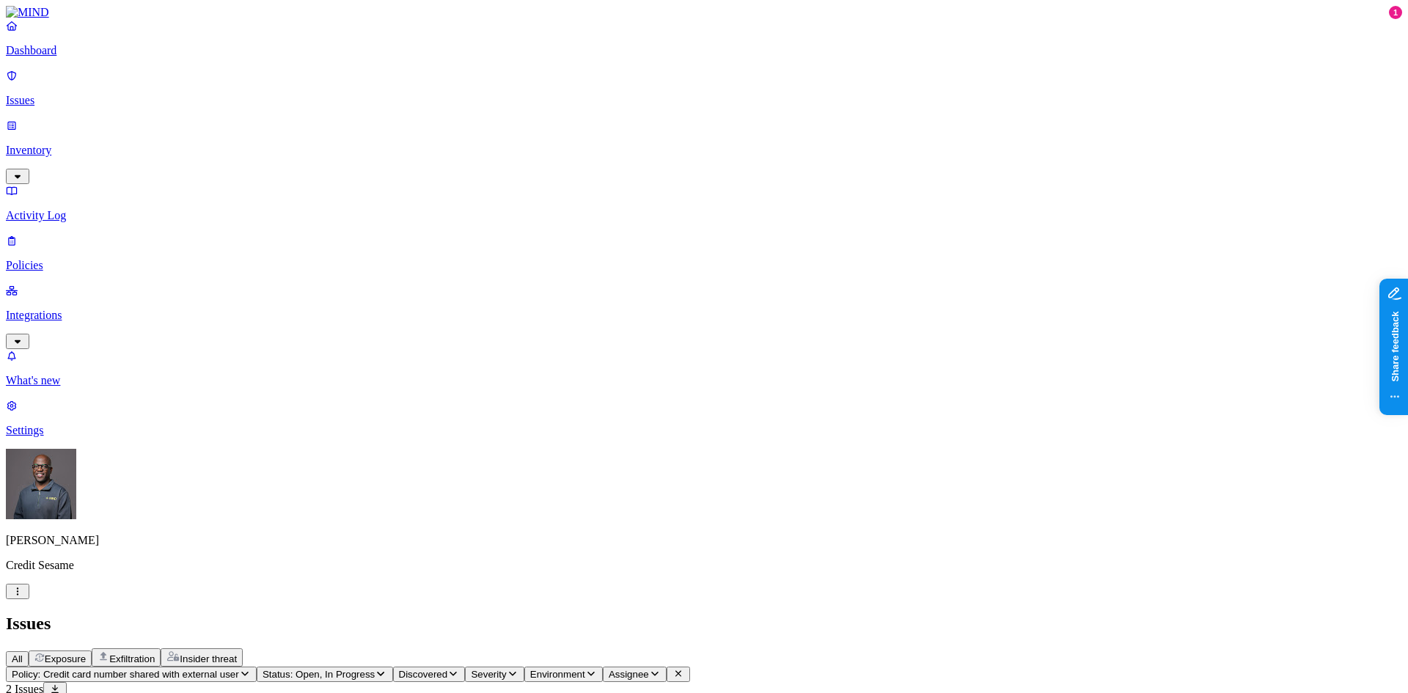
click at [54, 259] on p "Policies" at bounding box center [704, 265] width 1396 height 13
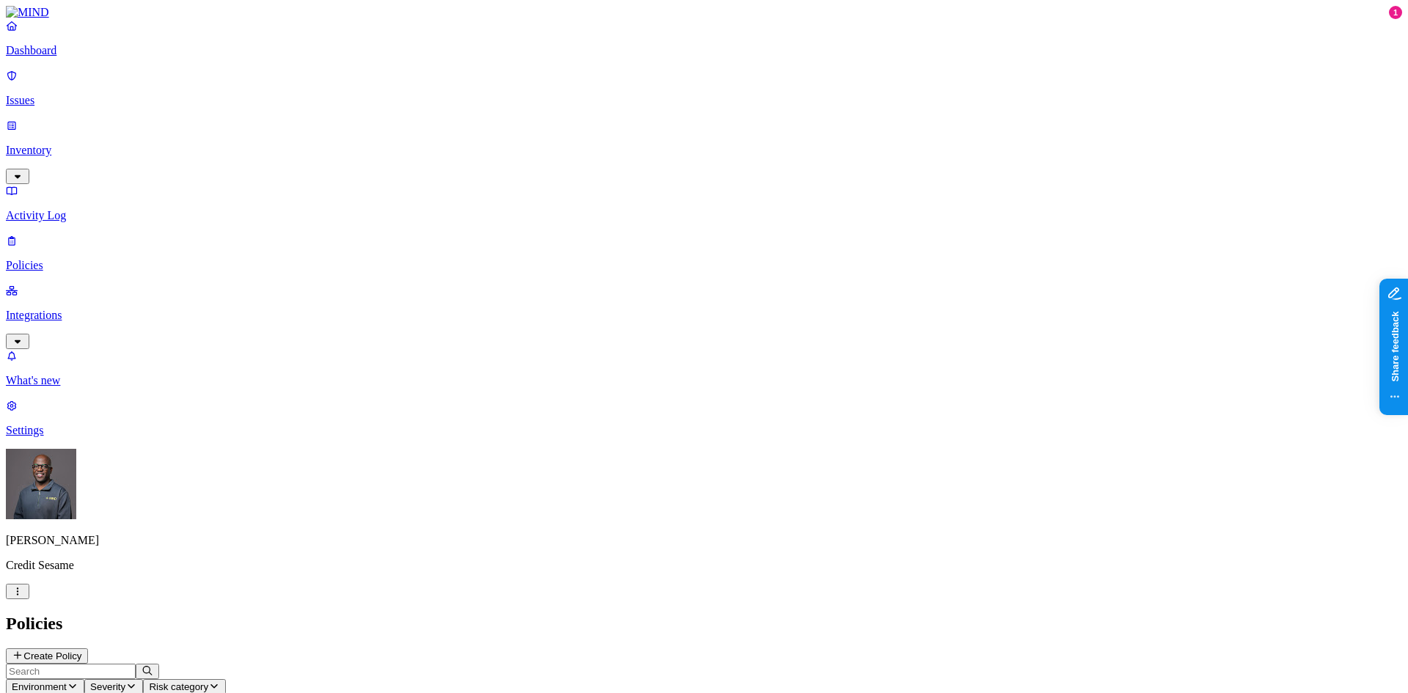
click at [78, 681] on icon "button" at bounding box center [73, 686] width 12 height 10
click at [342, 139] on span "Endpoint" at bounding box center [347, 145] width 43 height 12
click at [64, 309] on p "Integrations" at bounding box center [704, 315] width 1396 height 13
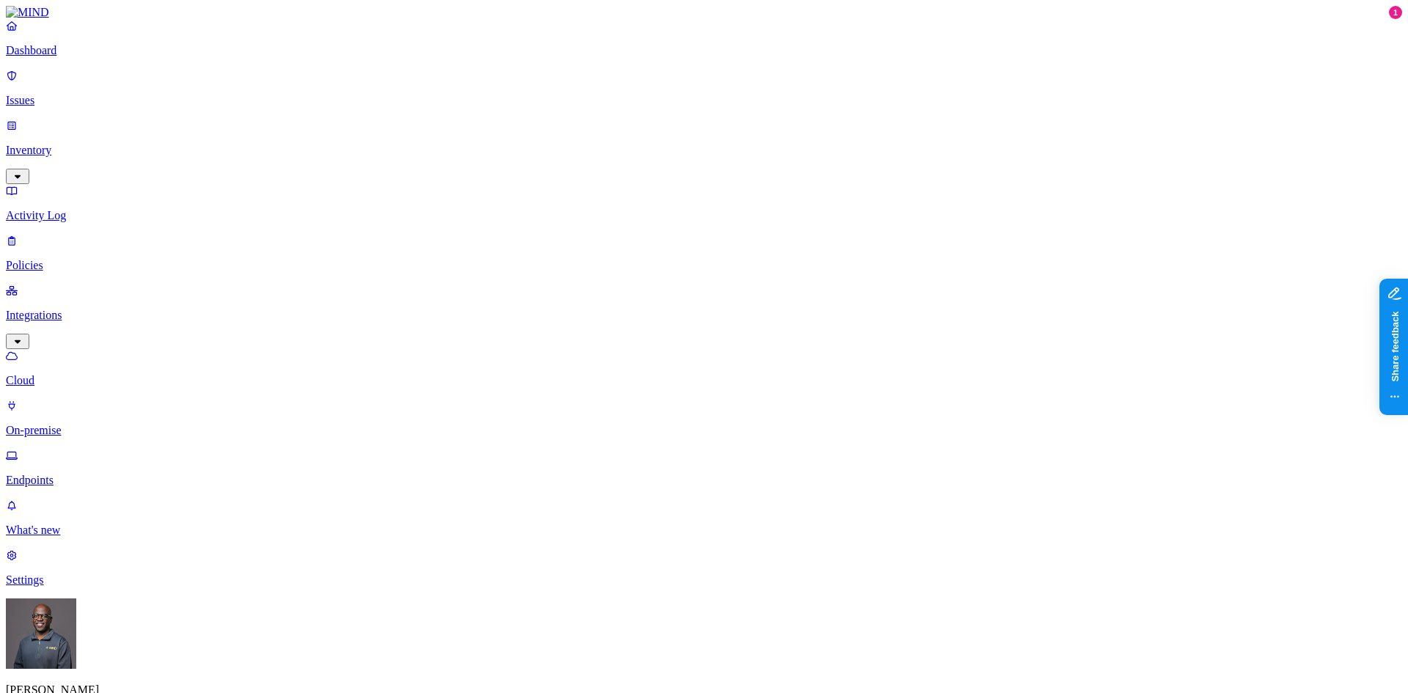
click at [70, 474] on p "Endpoints" at bounding box center [704, 480] width 1396 height 13
click at [50, 259] on p "Policies" at bounding box center [704, 265] width 1396 height 13
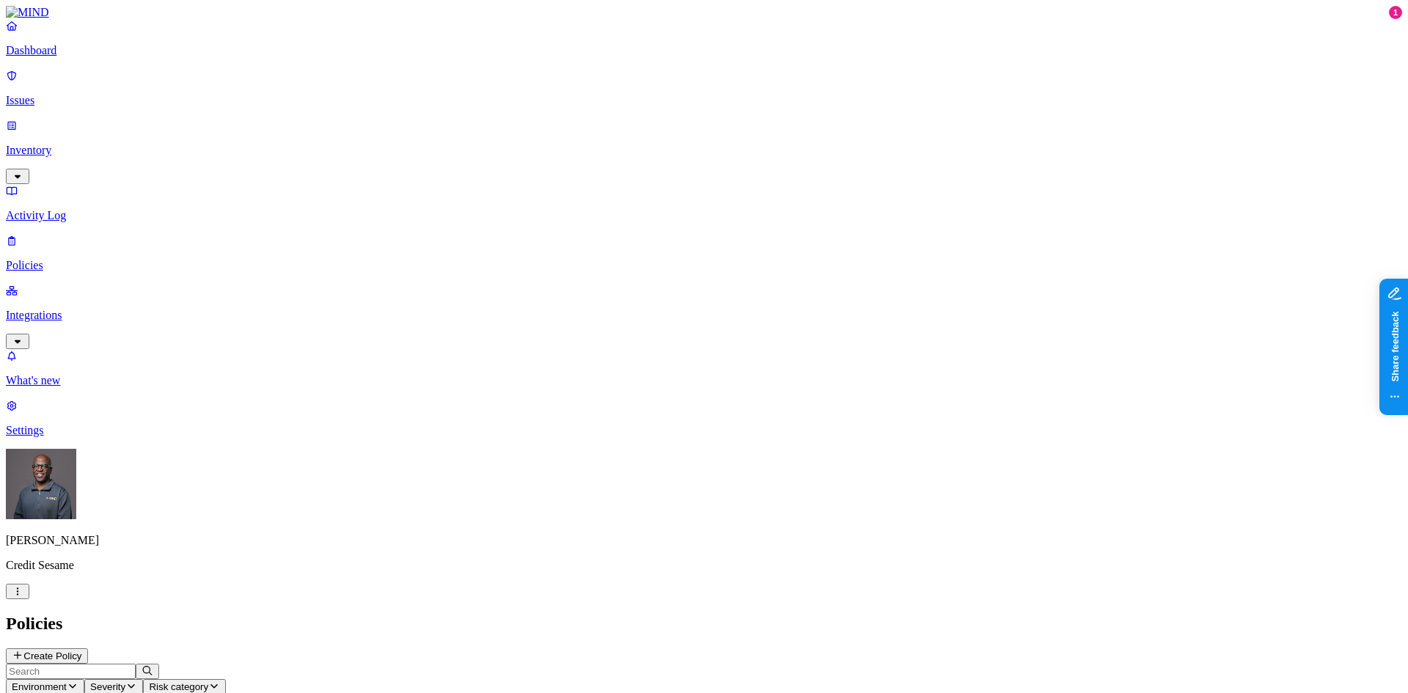
click at [78, 681] on icon "button" at bounding box center [73, 686] width 12 height 10
click at [326, 126] on div "Endpoint" at bounding box center [326, 139] width 0 height 26
click at [784, 614] on h2 "Policies" at bounding box center [704, 624] width 1396 height 20
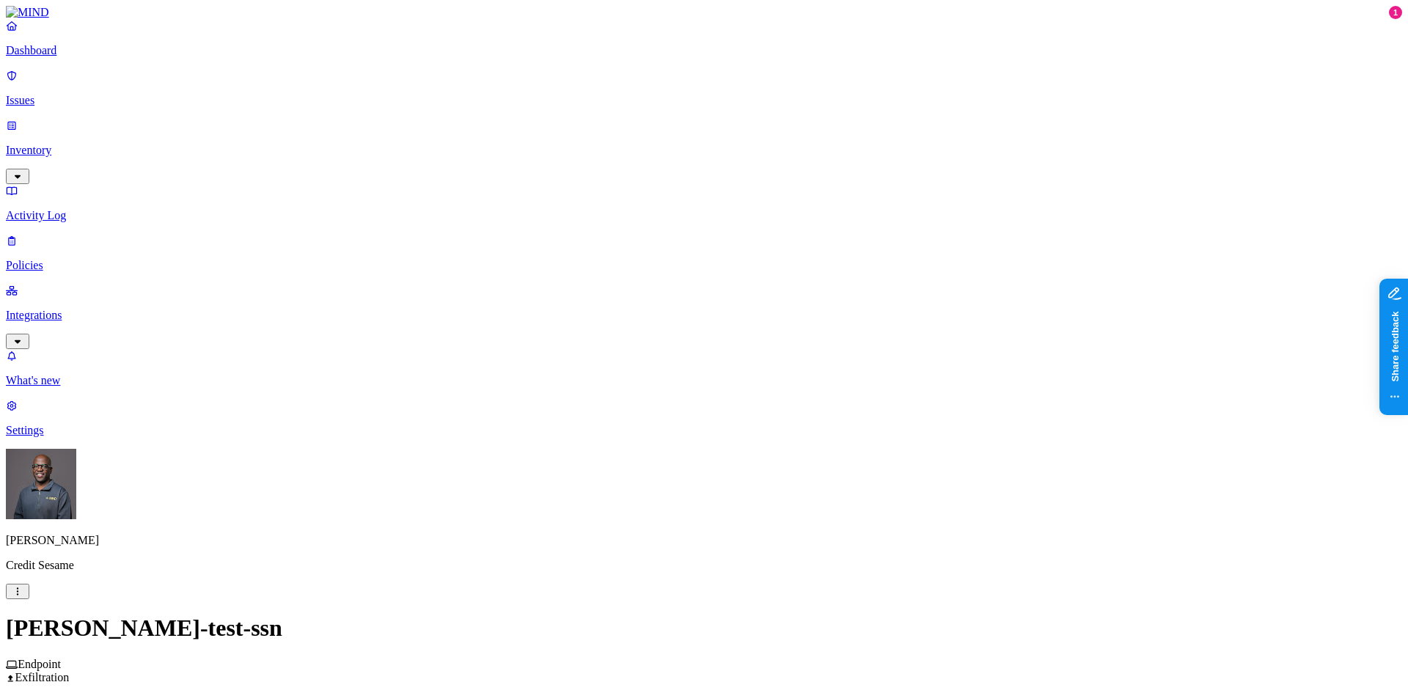
scroll to position [147, 0]
click at [703, 452] on label "AND" at bounding box center [694, 447] width 26 height 12
click at [714, 492] on label "File type" at bounding box center [701, 486] width 41 height 12
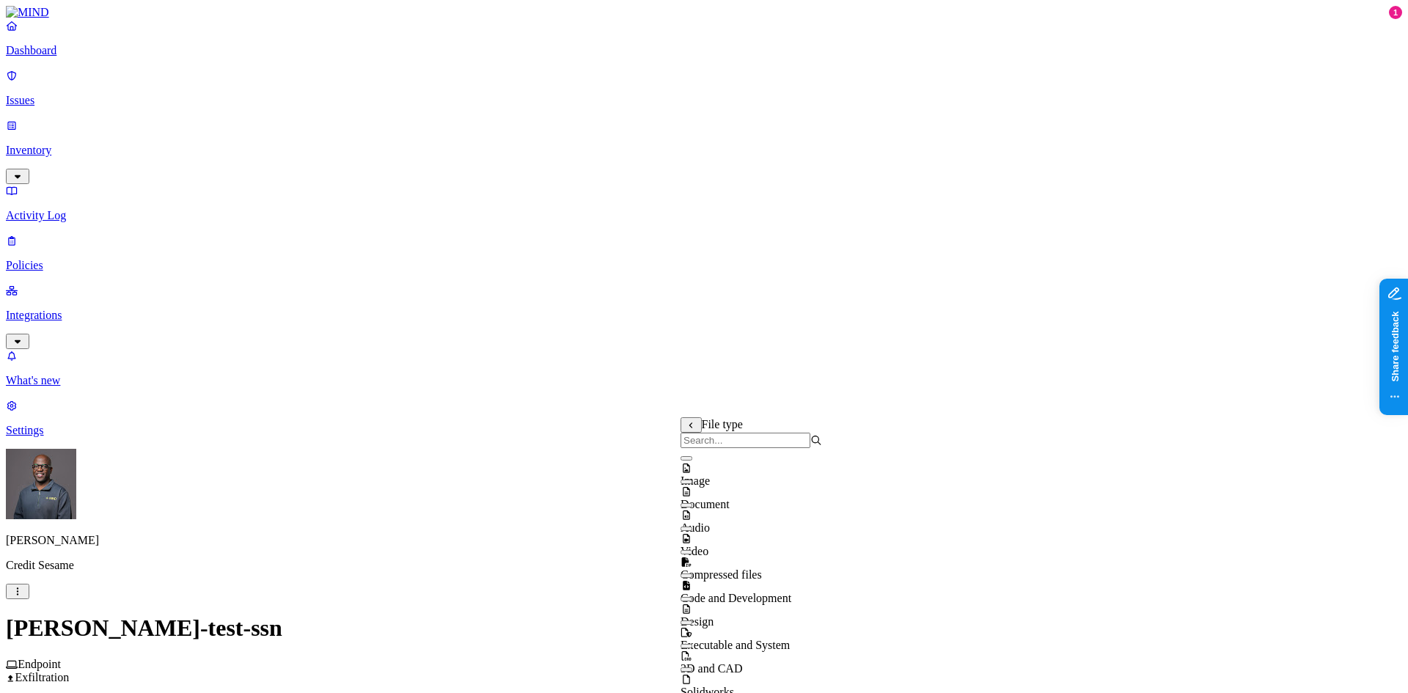
click at [692, 484] on button "button" at bounding box center [687, 482] width 12 height 4
